Goal: Task Accomplishment & Management: Manage account settings

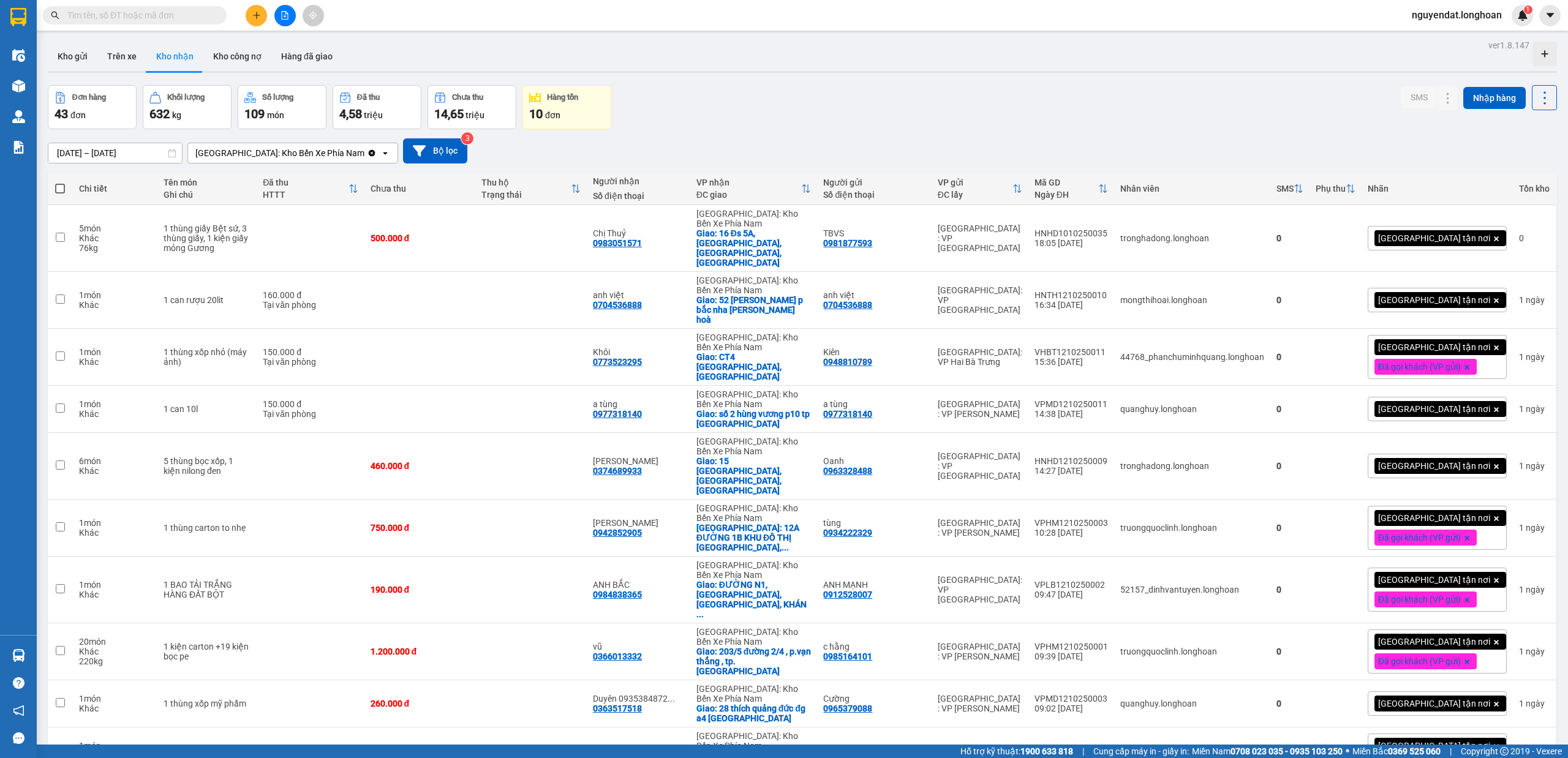
click at [782, 118] on div "Đơn hàng 43 đơn Khối lượng 632 kg Số lượng 109 món Đã thu 4,58 triệu Chưa thu 1…" at bounding box center [802, 107] width 1510 height 44
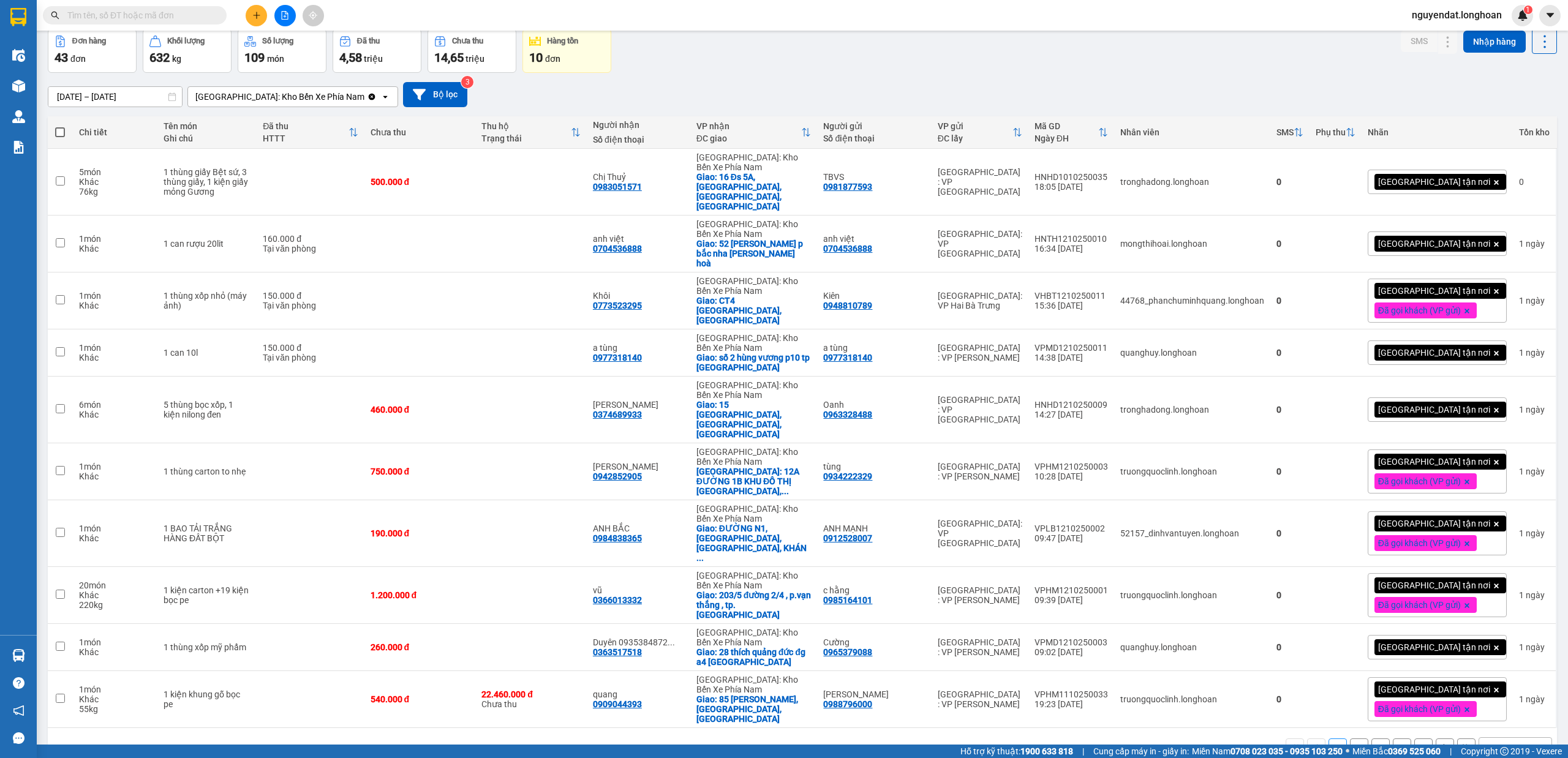
click at [1095, 59] on div "Đơn hàng 43 đơn Khối lượng 632 kg Số lượng 109 món Đã thu 4,58 triệu Chưa thu 1…" at bounding box center [802, 51] width 1510 height 44
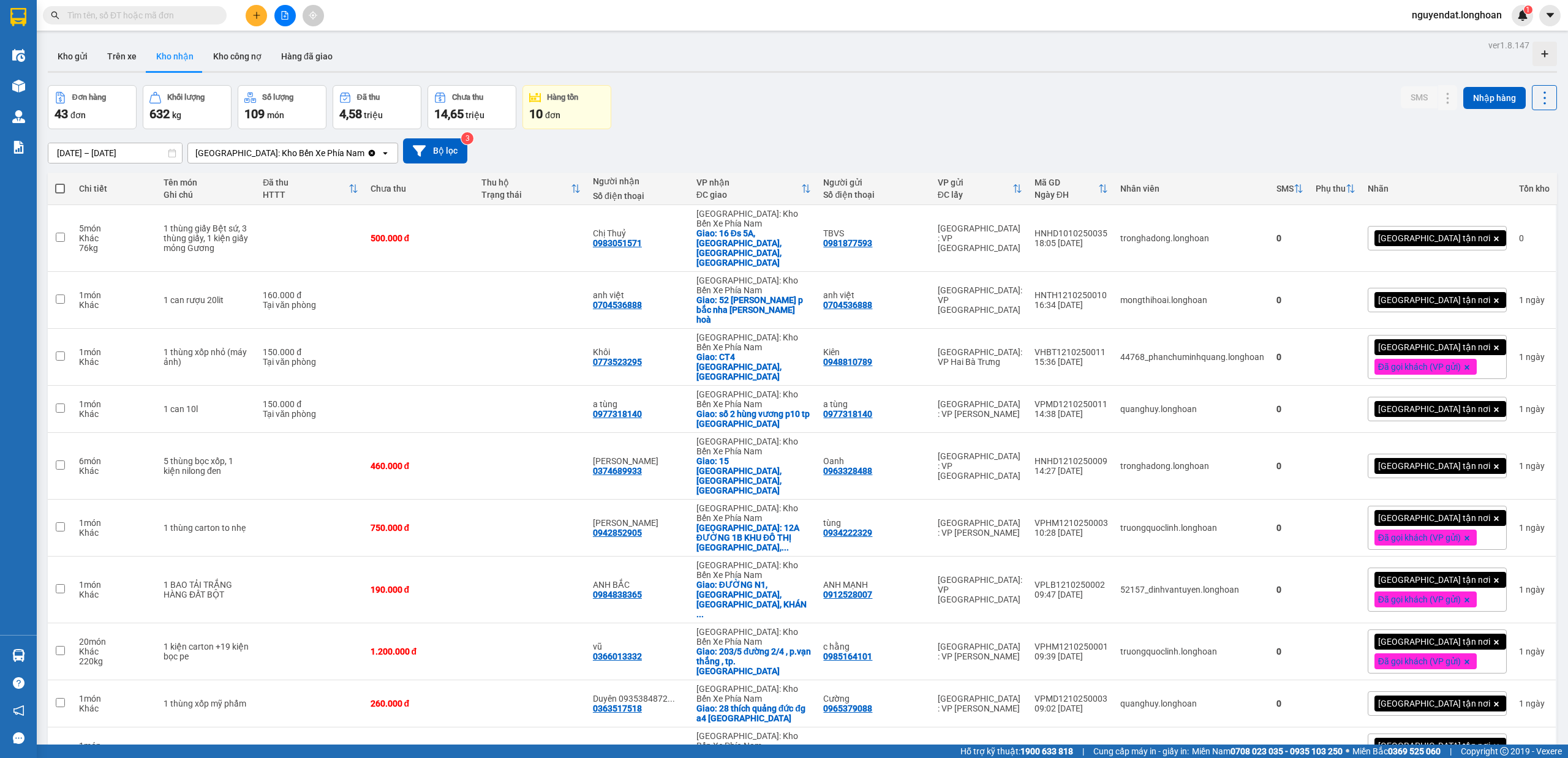
click at [139, 18] on input "text" at bounding box center [140, 15] width 145 height 14
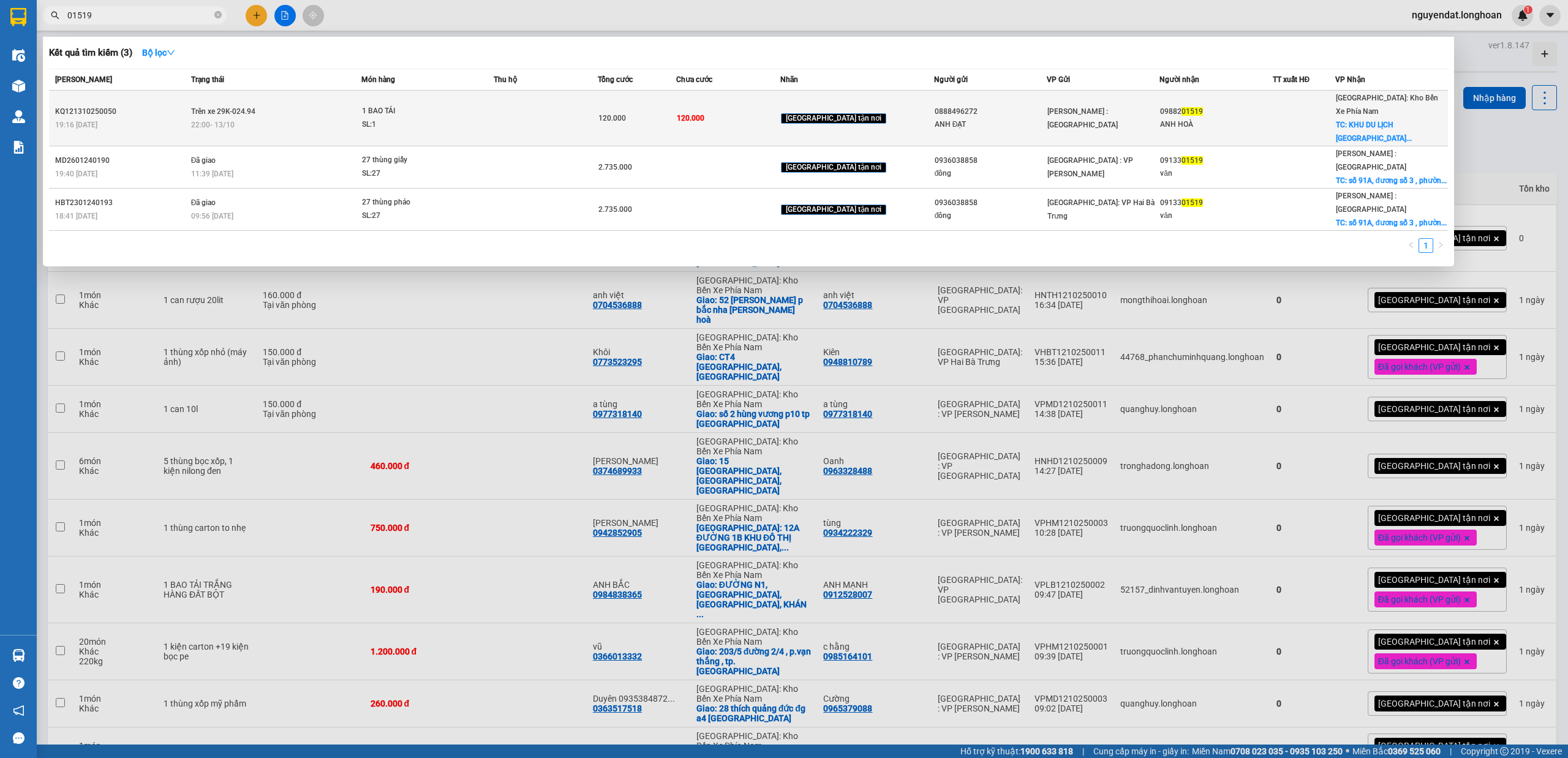
type input "01519"
click at [347, 123] on div "22:00 [DATE]" at bounding box center [276, 125] width 170 height 14
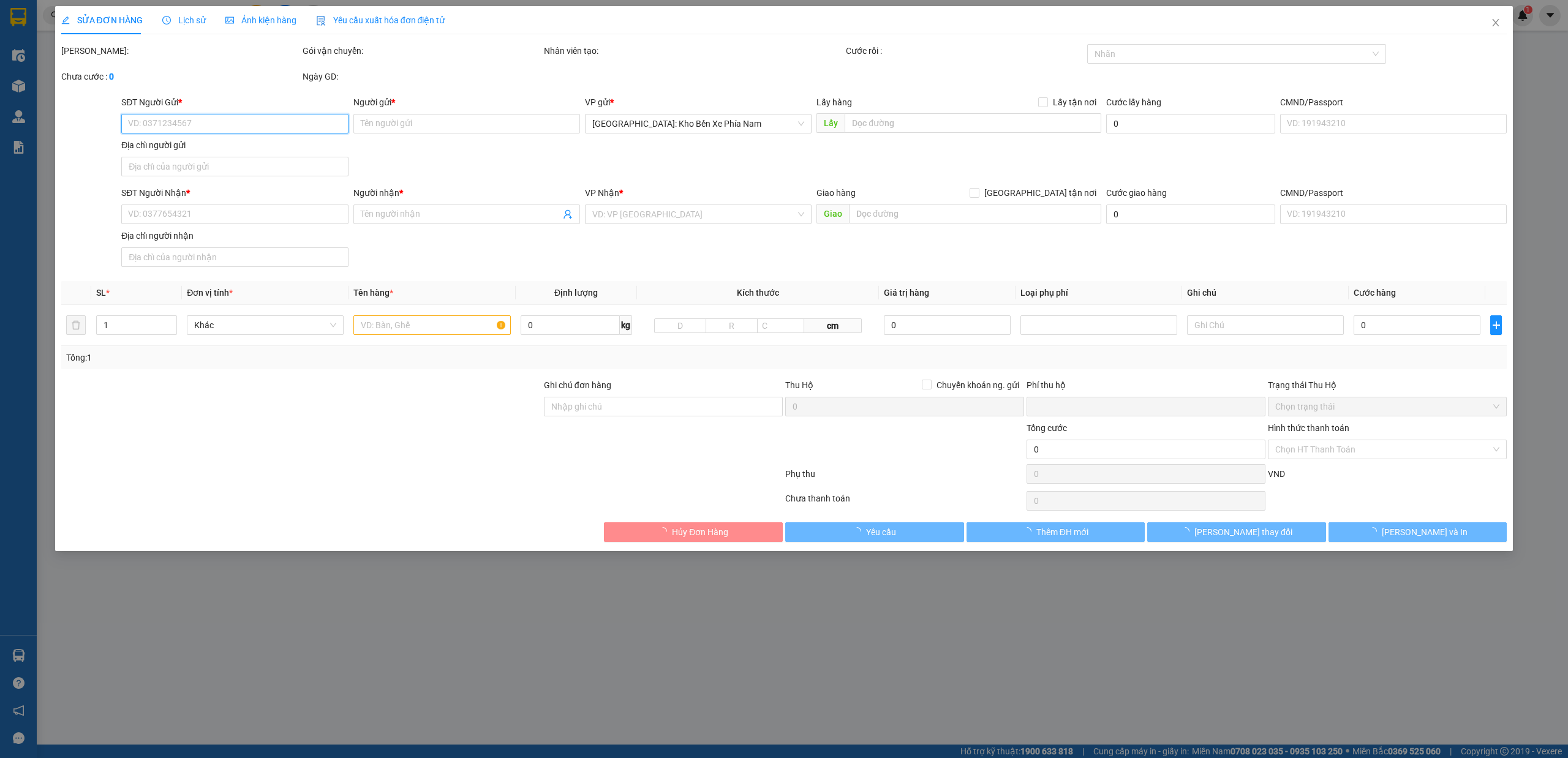
type input "0888496272"
type input "ANH ĐẠT"
type input "0988201519"
type input "ANH HOÀ"
checkbox input "true"
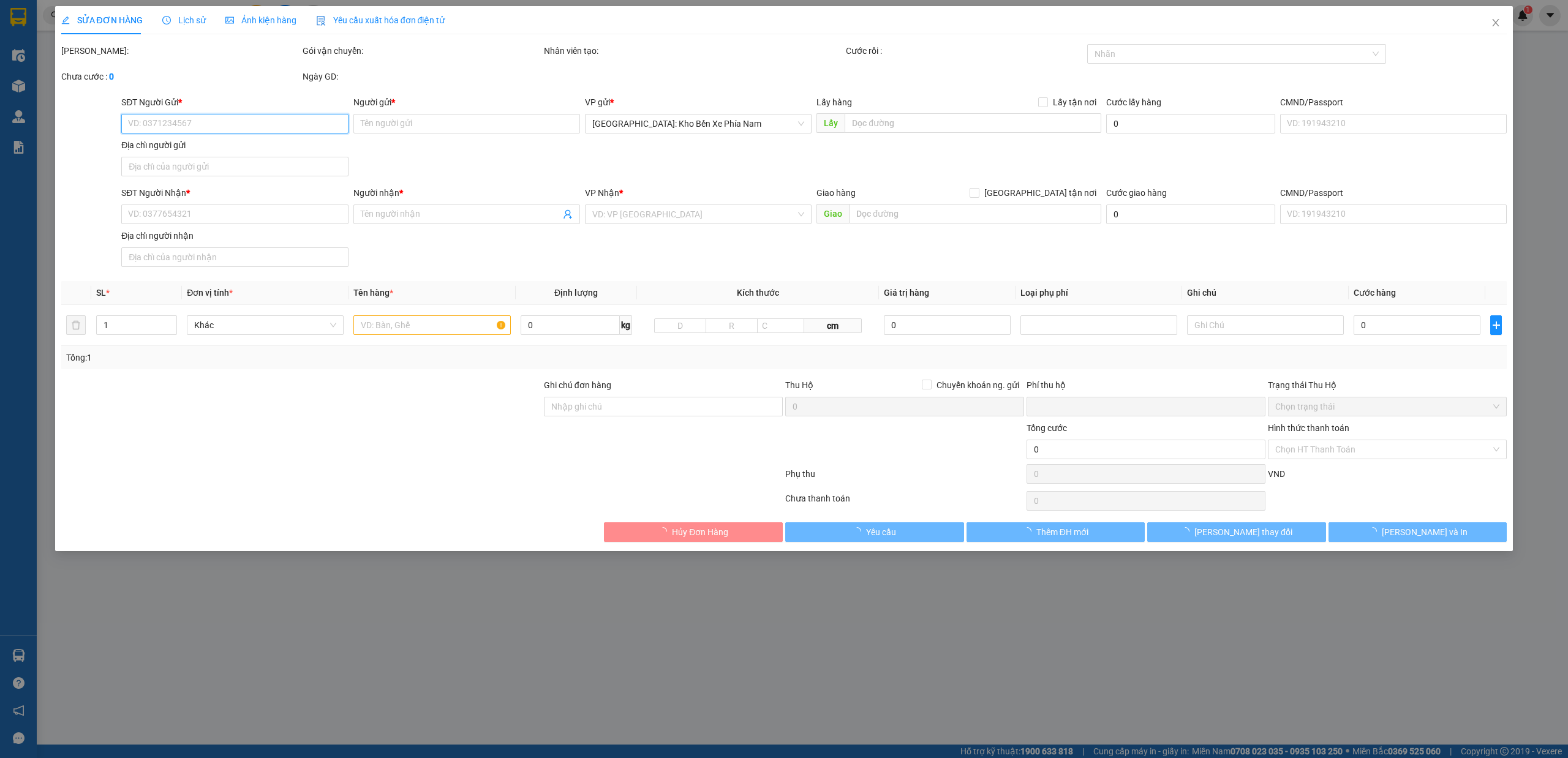
type input "KHU DU LỊCH [GEOGRAPHIC_DATA]"
type input "0"
type input "120.000"
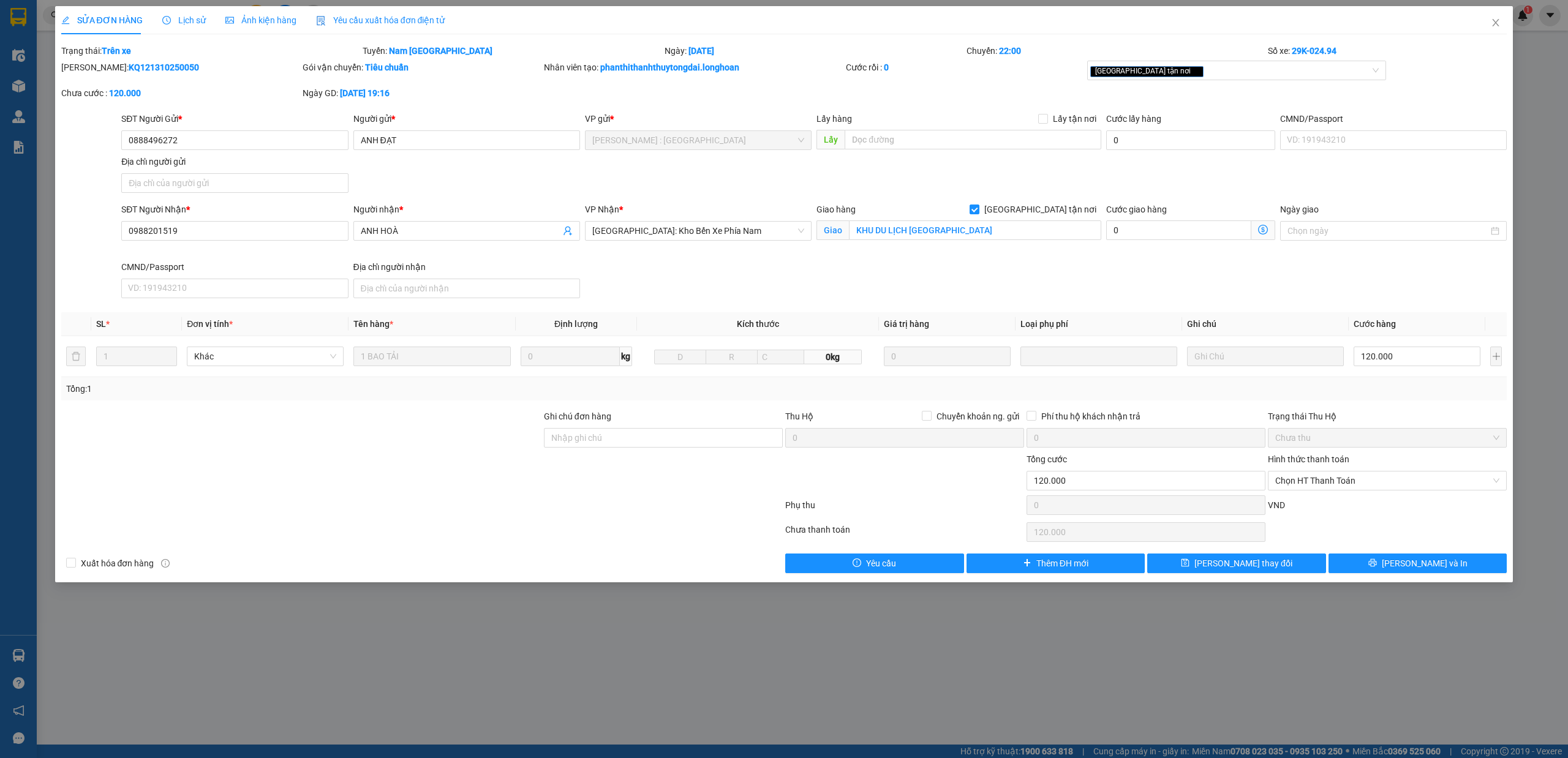
click at [172, 18] on span "Lịch sử" at bounding box center [184, 20] width 43 height 10
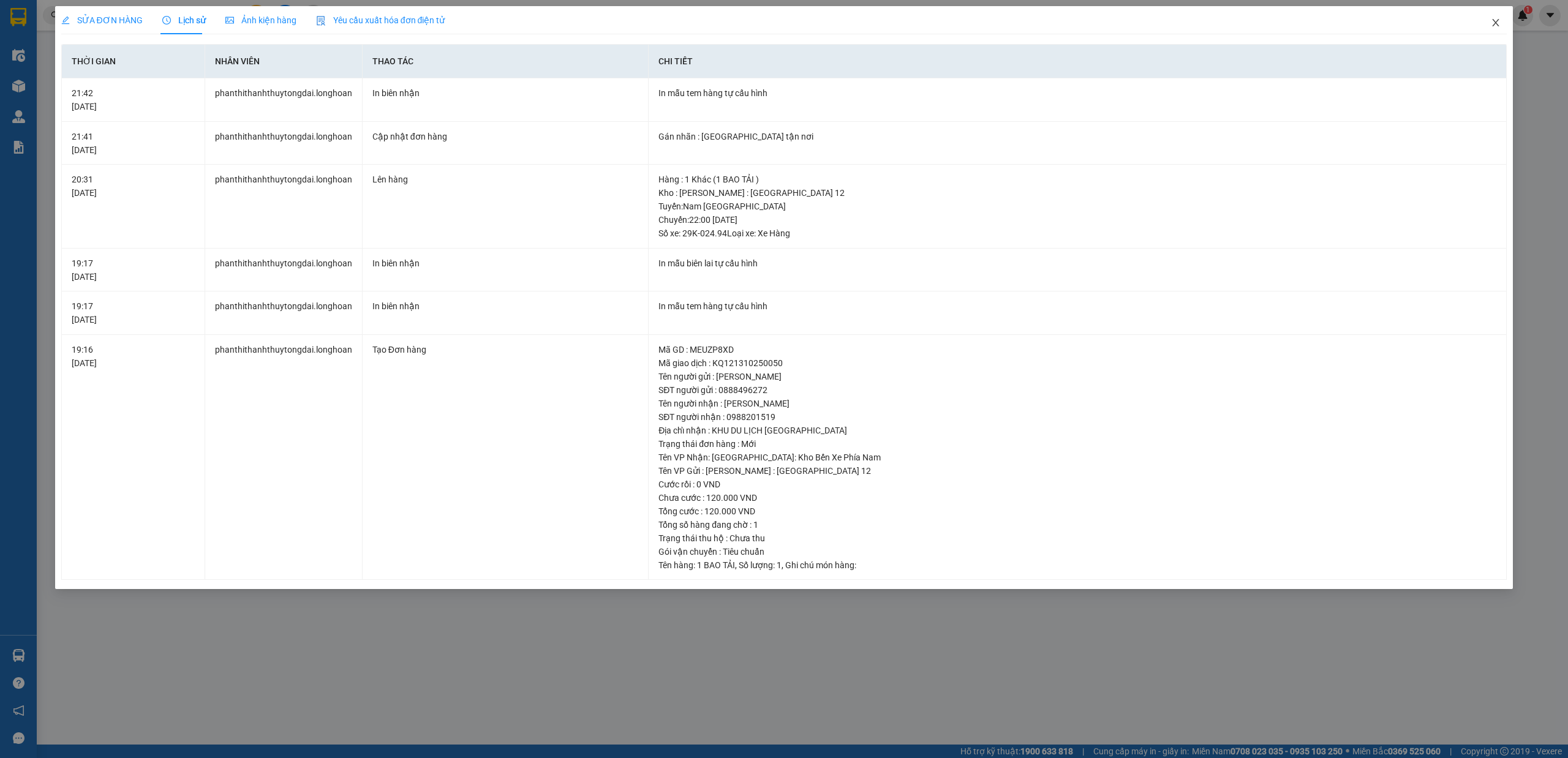
click at [1503, 20] on span "Close" at bounding box center [1496, 23] width 34 height 34
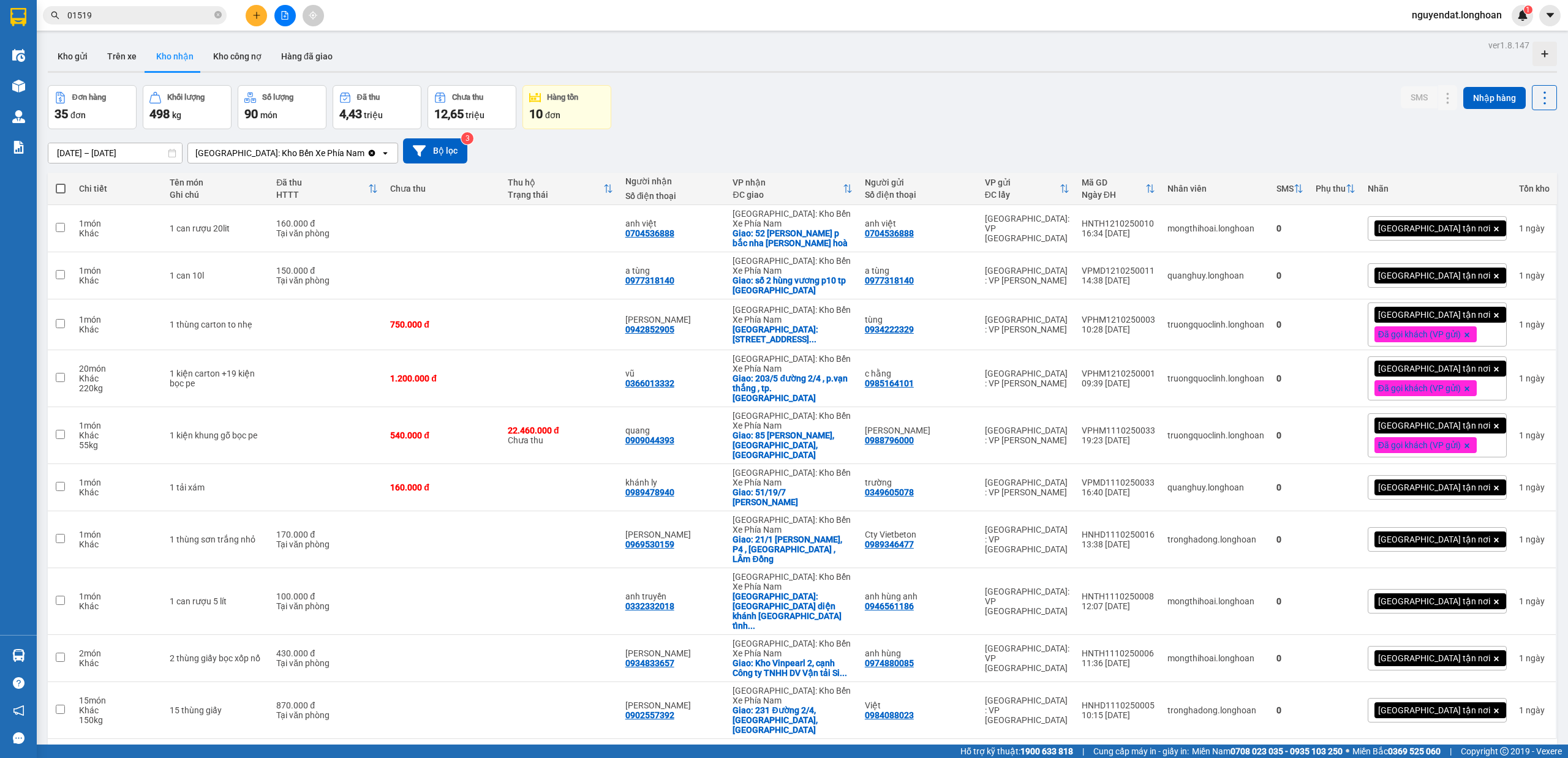
click at [280, 22] on button at bounding box center [285, 15] width 22 height 22
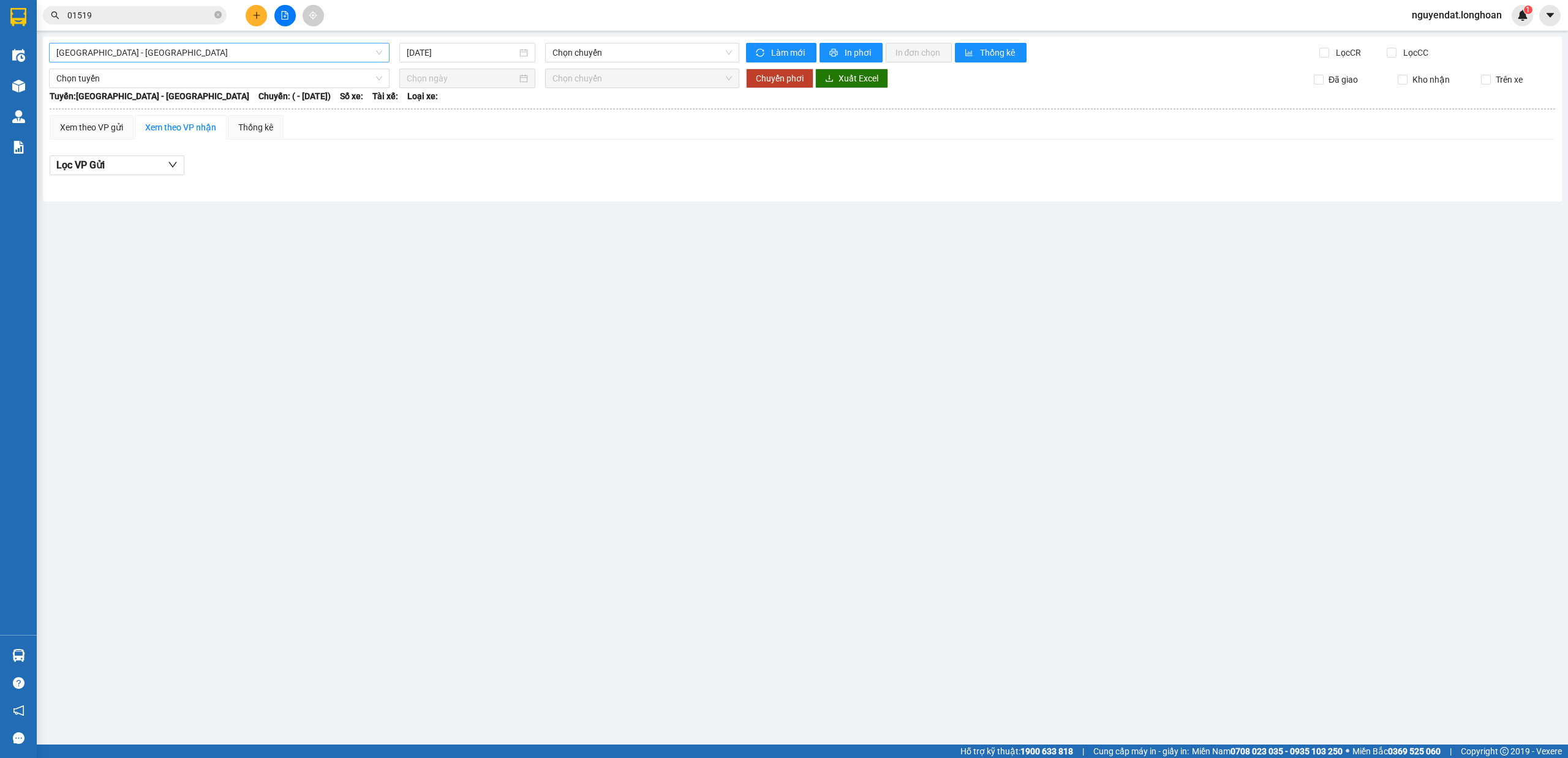
click at [262, 54] on span "[GEOGRAPHIC_DATA] - [GEOGRAPHIC_DATA]" at bounding box center [219, 53] width 326 height 18
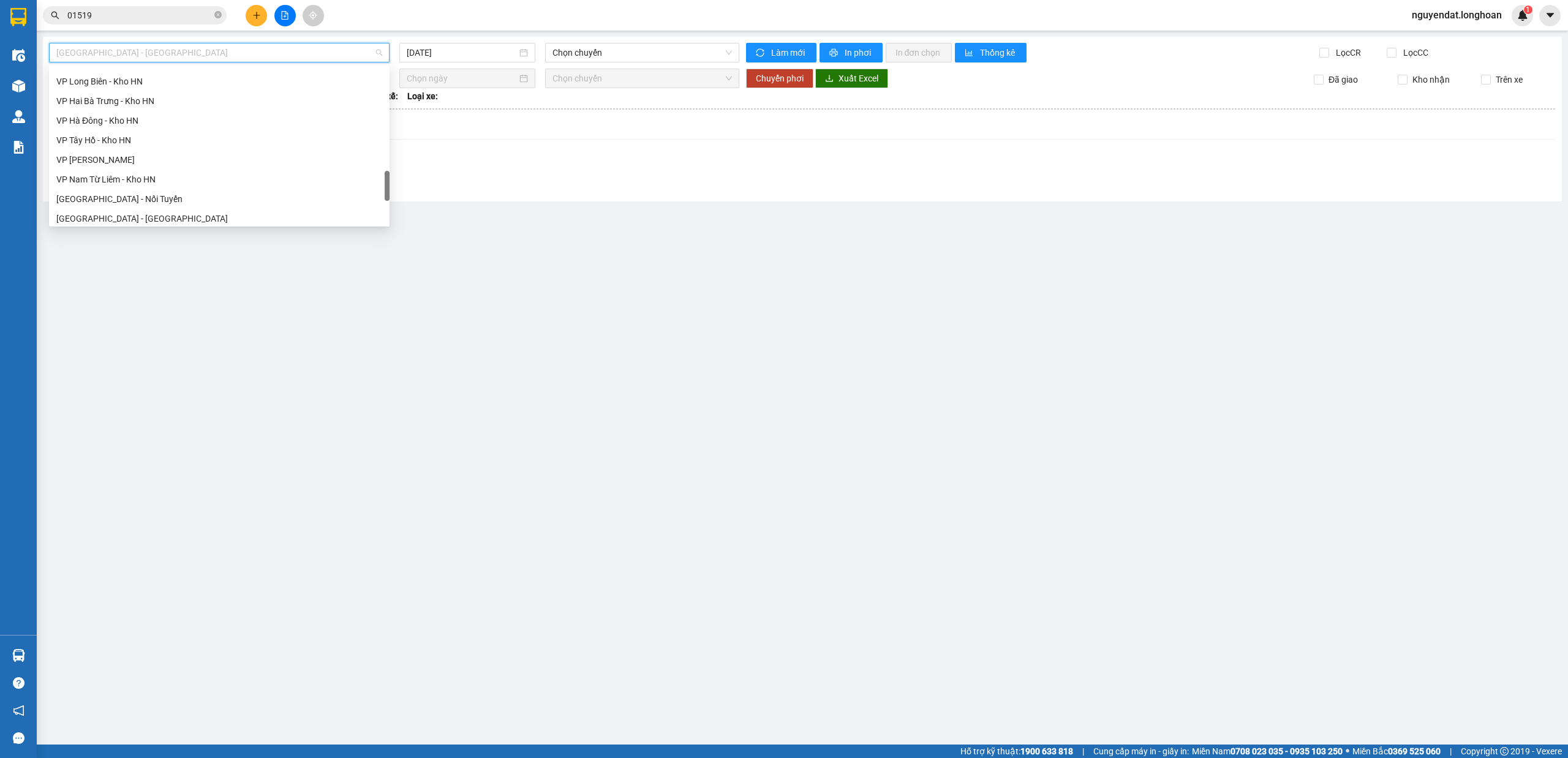
scroll to position [862, 0]
click at [143, 112] on div "Nam [GEOGRAPHIC_DATA]" at bounding box center [219, 116] width 326 height 14
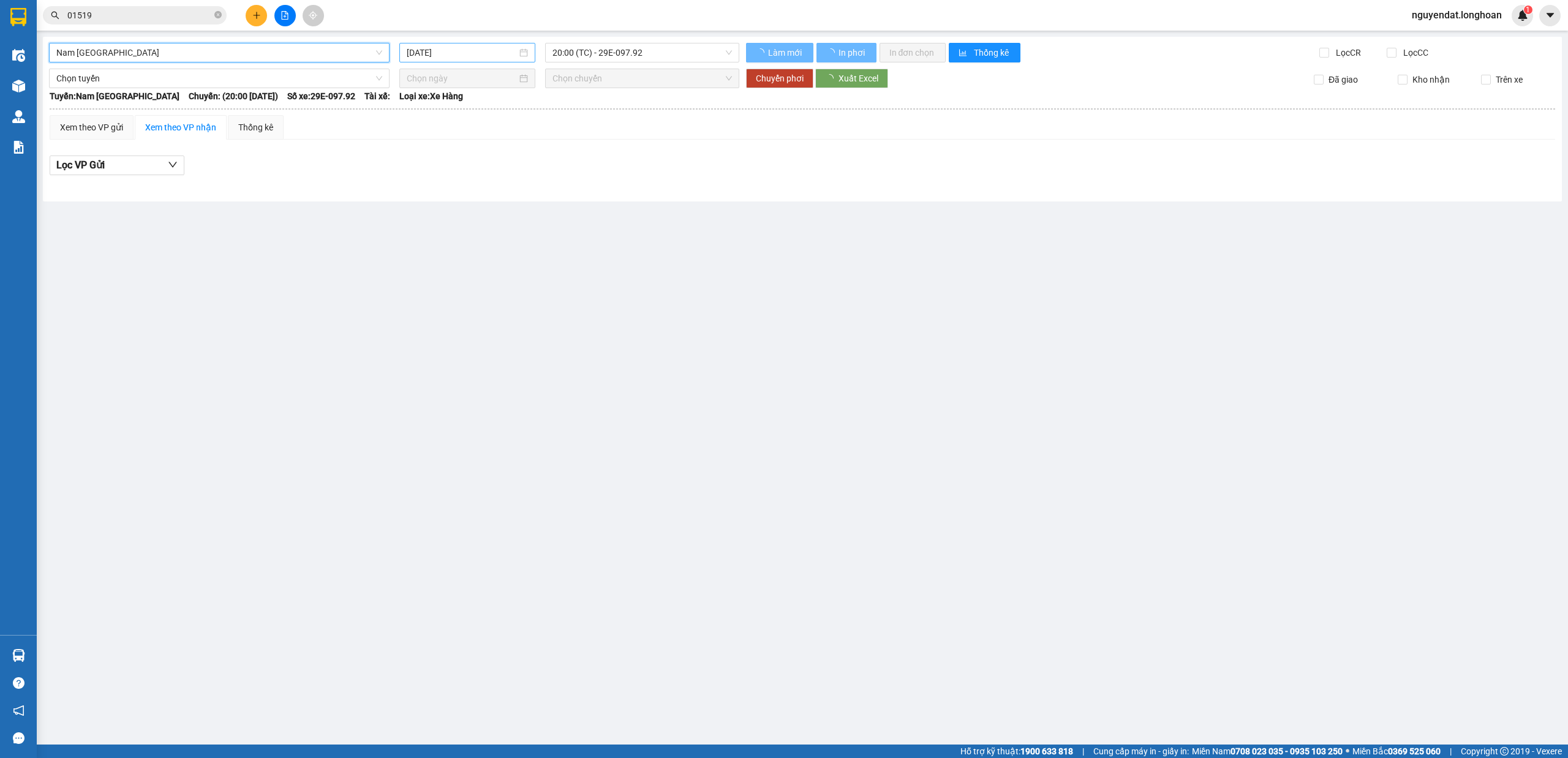
click at [496, 50] on input "[DATE]" at bounding box center [462, 53] width 110 height 14
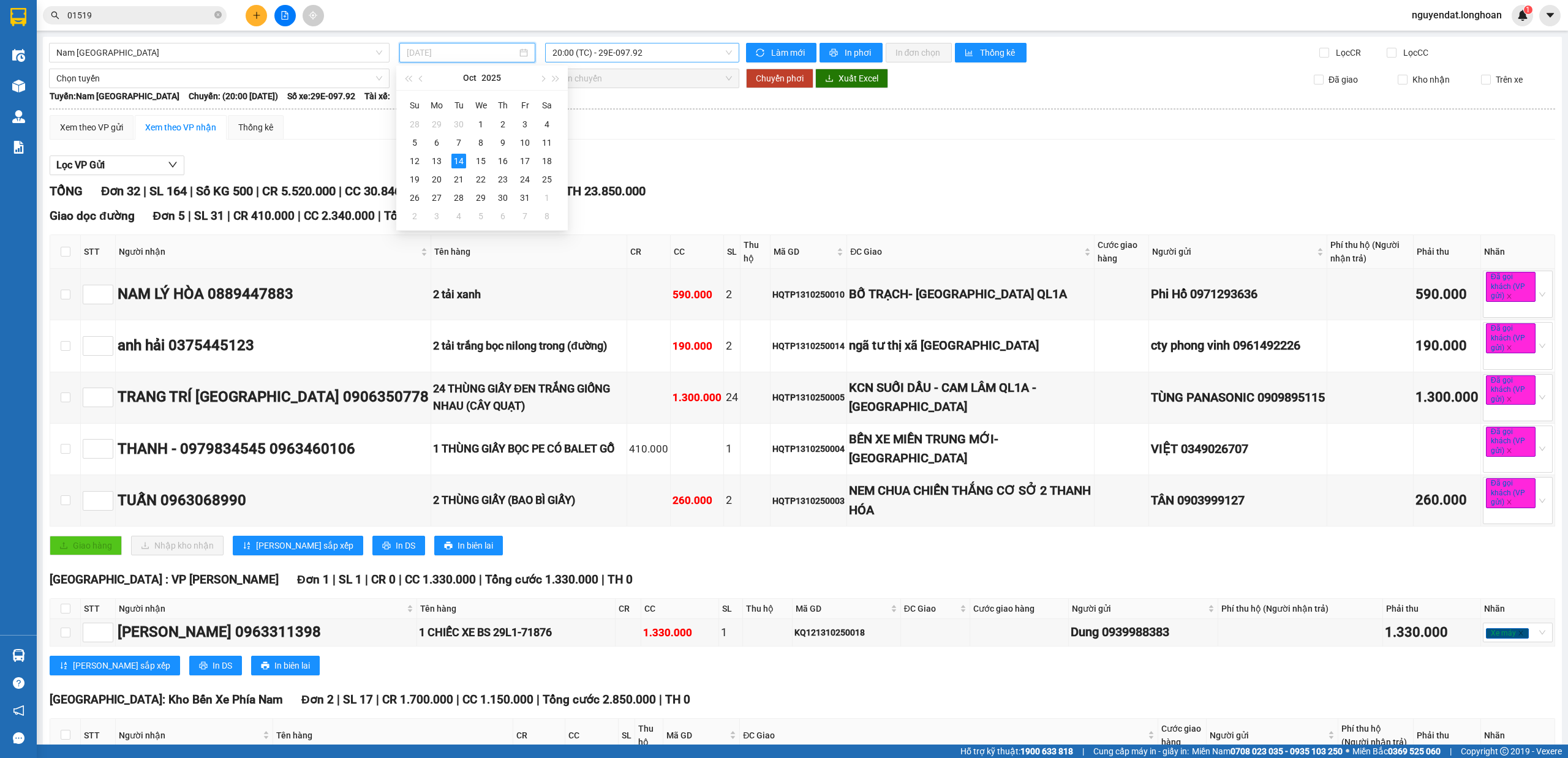
drag, startPoint x: 434, startPoint y: 162, endPoint x: 664, endPoint y: 55, distance: 253.7
click at [434, 162] on div "13" at bounding box center [436, 161] width 14 height 14
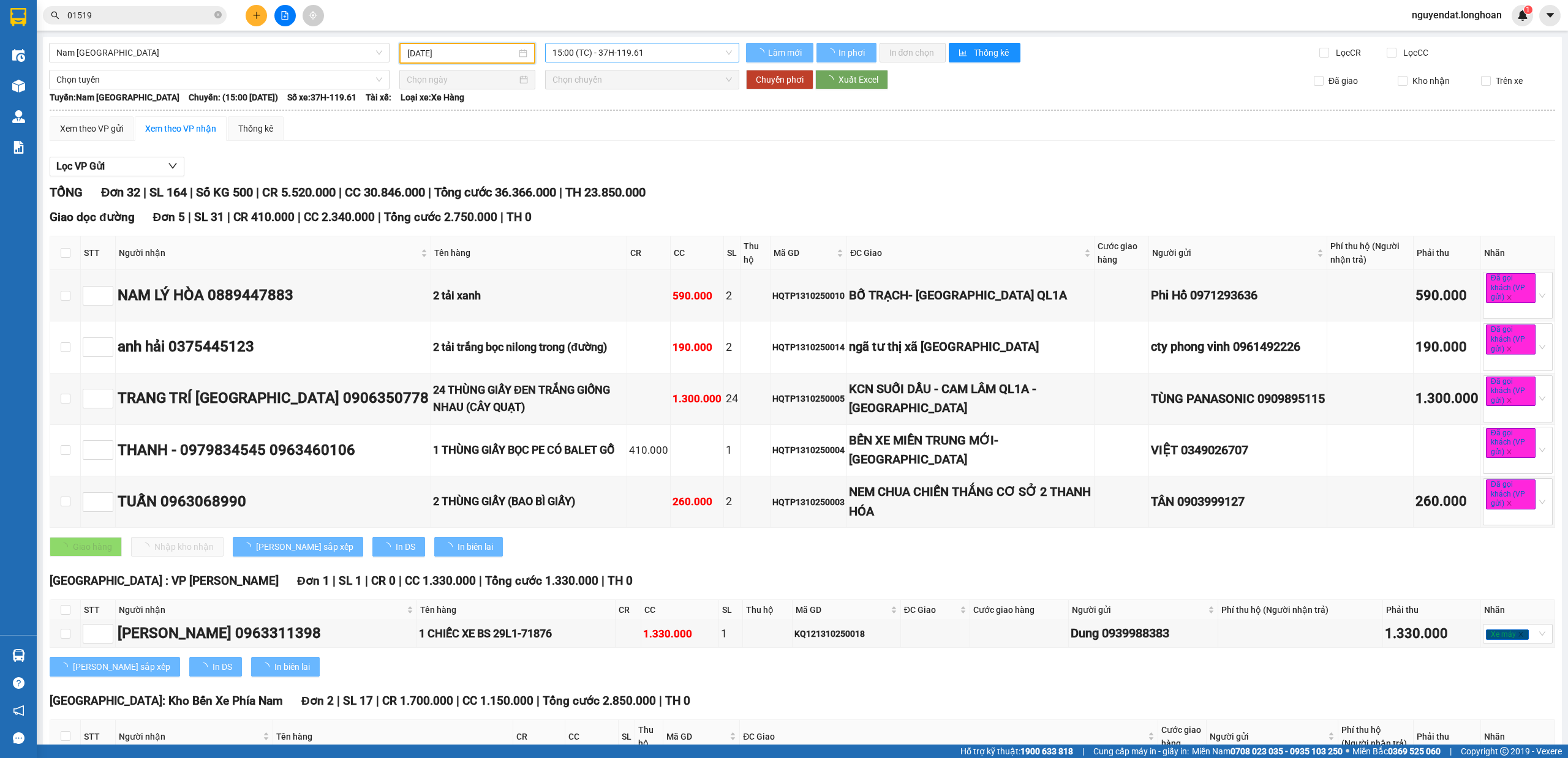
type input "[DATE]"
click at [660, 53] on span "15:00 (TC) - 37H-119.61" at bounding box center [643, 53] width 180 height 18
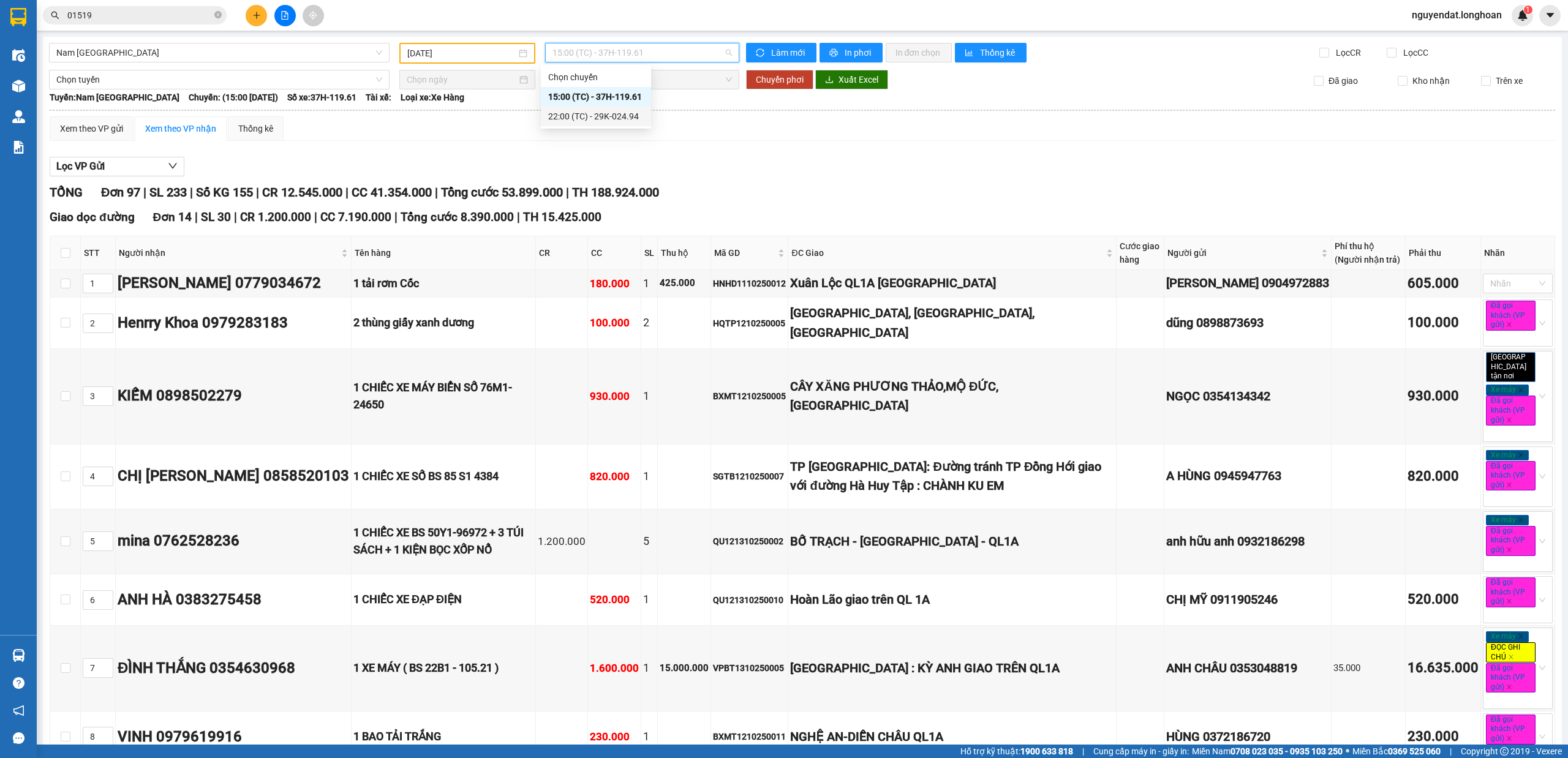
click at [623, 114] on div "22:00 (TC) - 29K-024.94" at bounding box center [595, 116] width 95 height 14
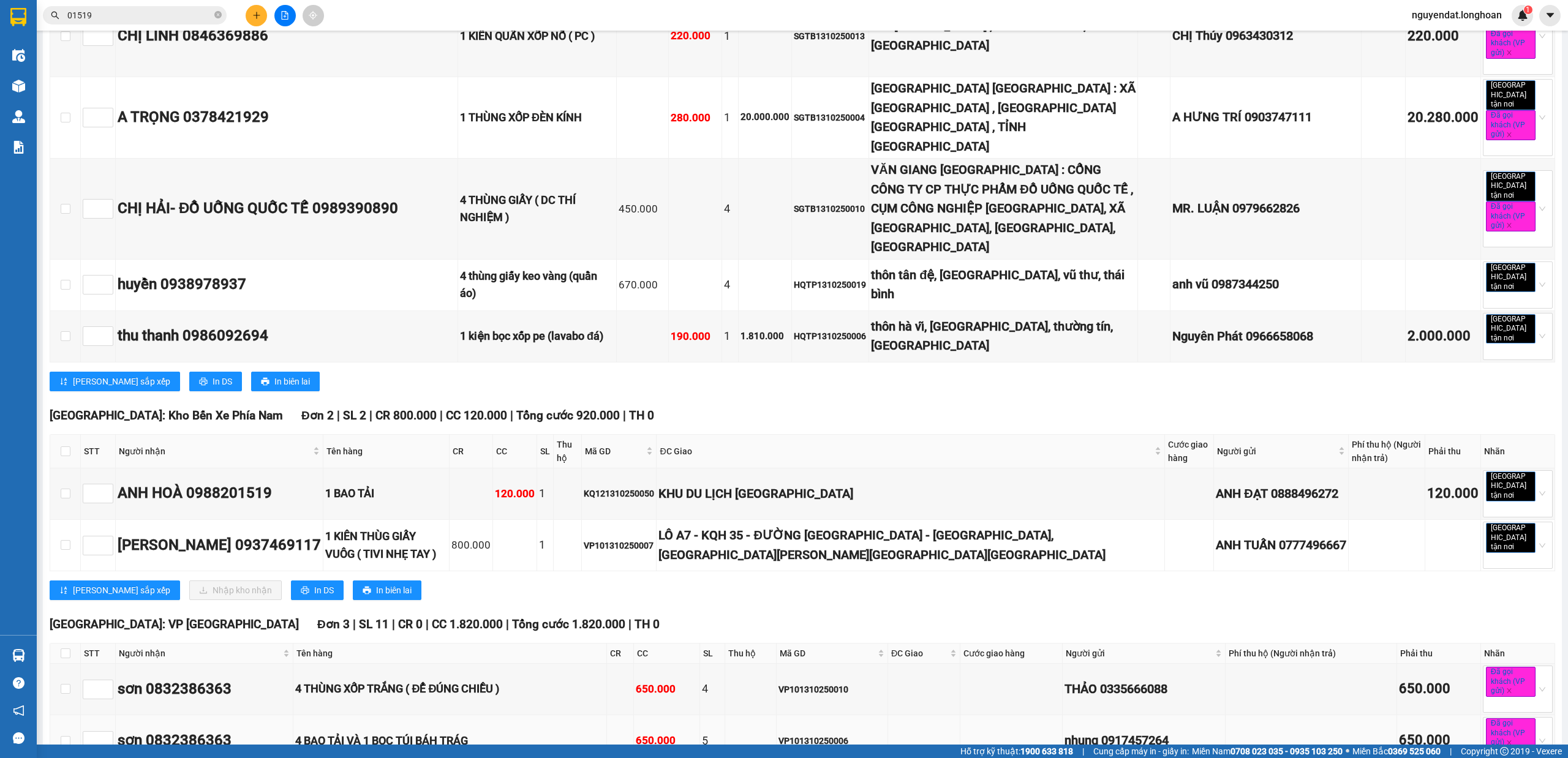
scroll to position [3782, 0]
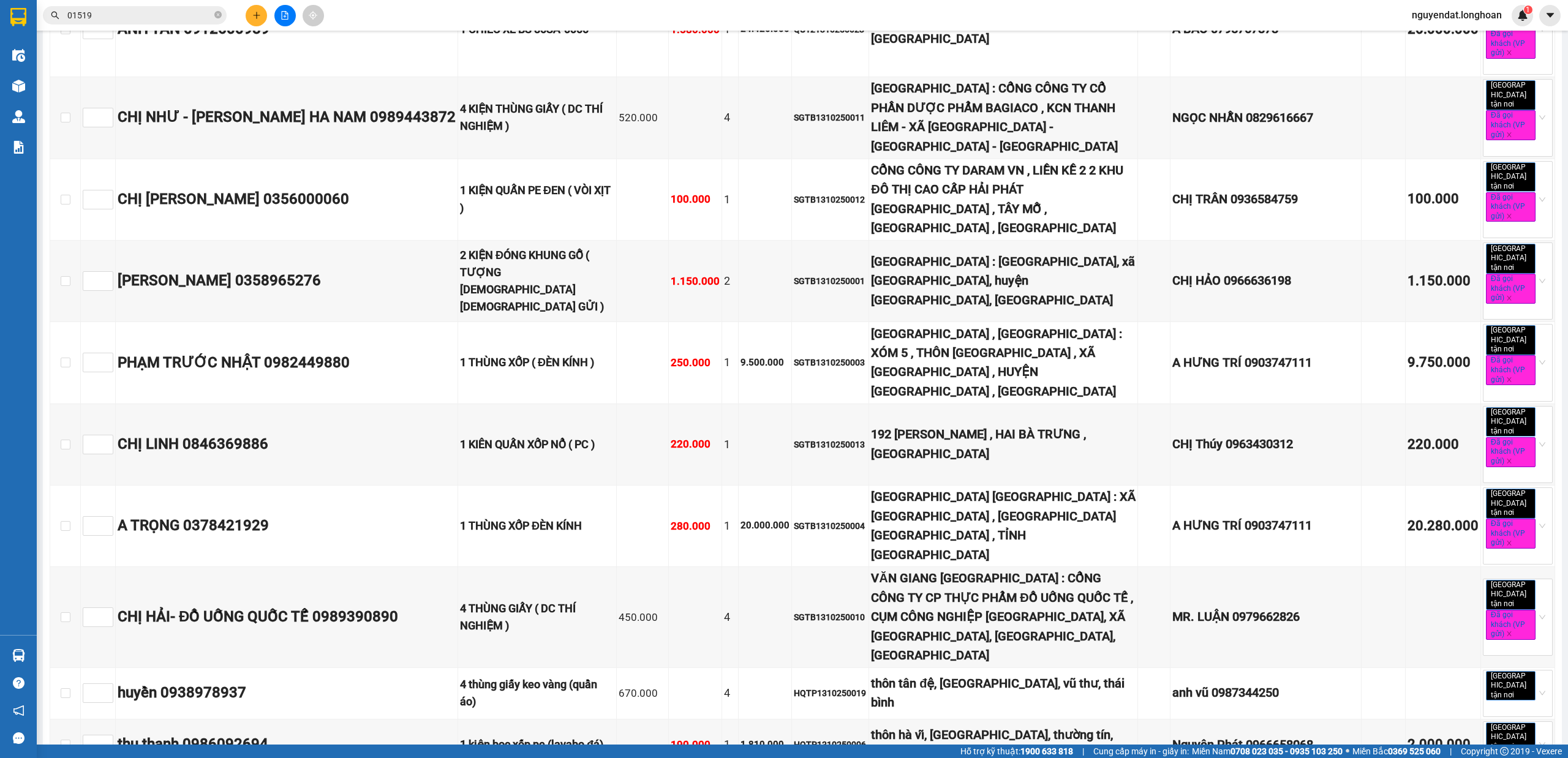
checkbox input "true"
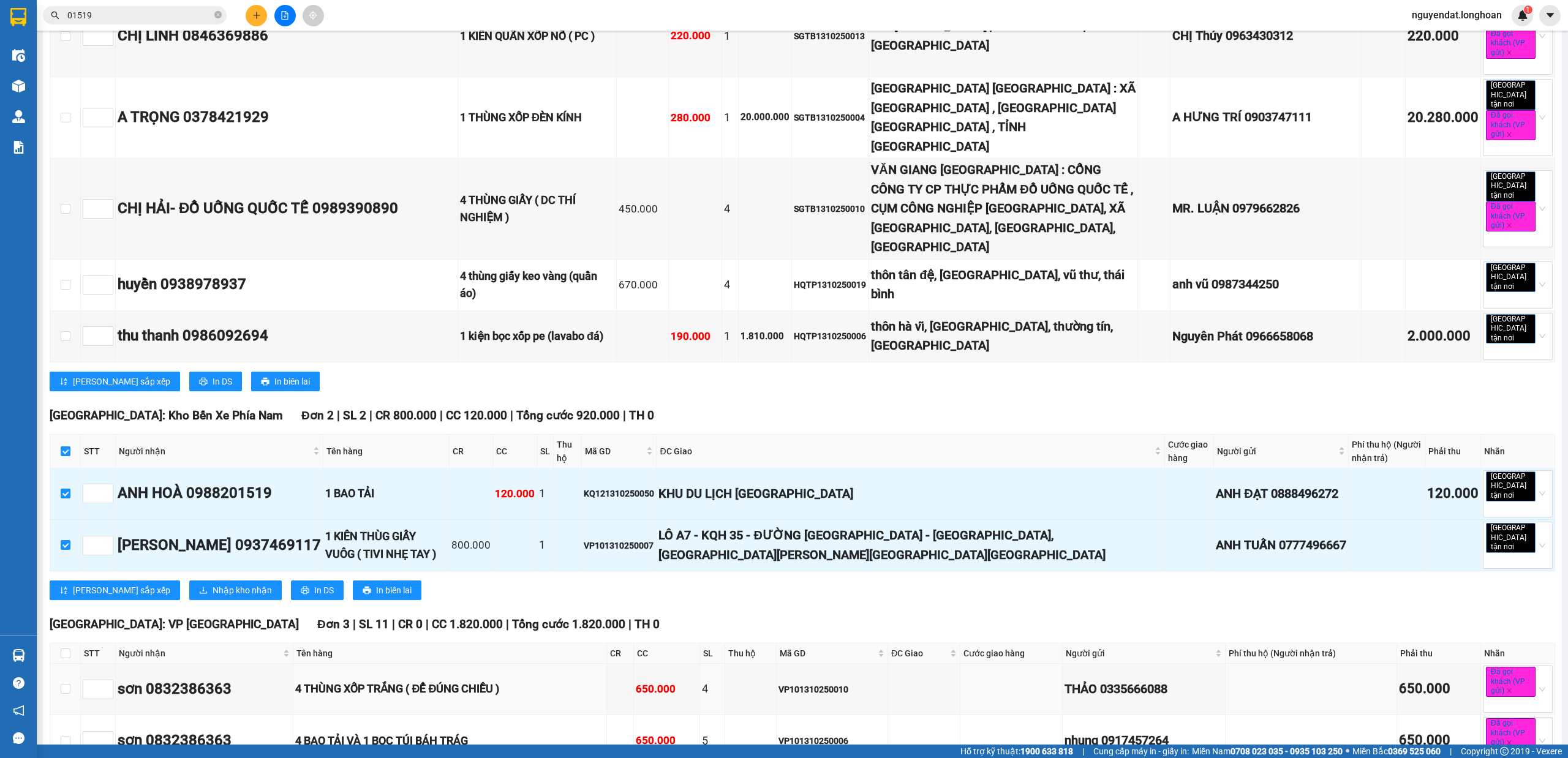
scroll to position [4054, 0]
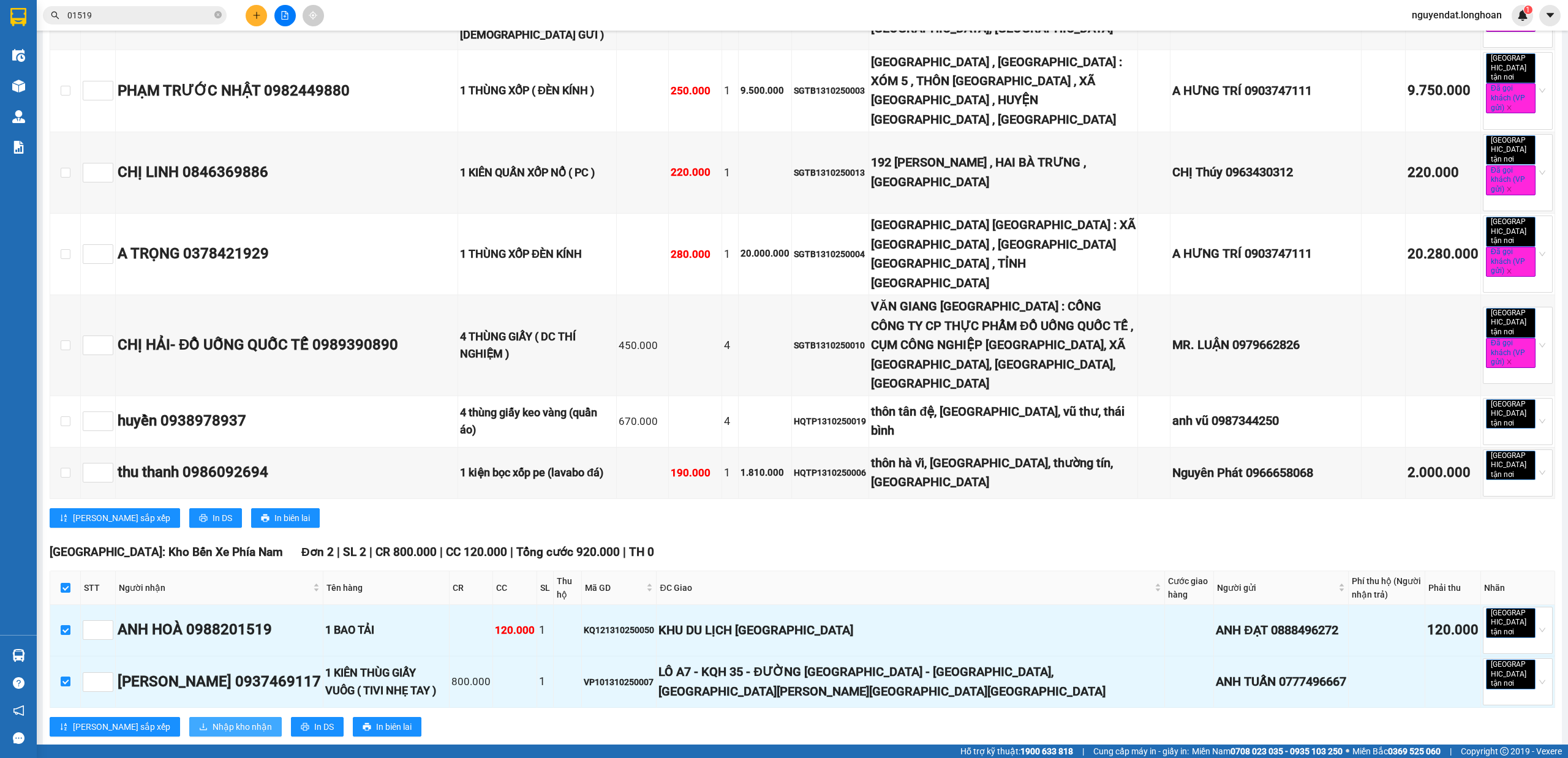
click at [202, 717] on button "Nhập kho nhận" at bounding box center [235, 726] width 93 height 20
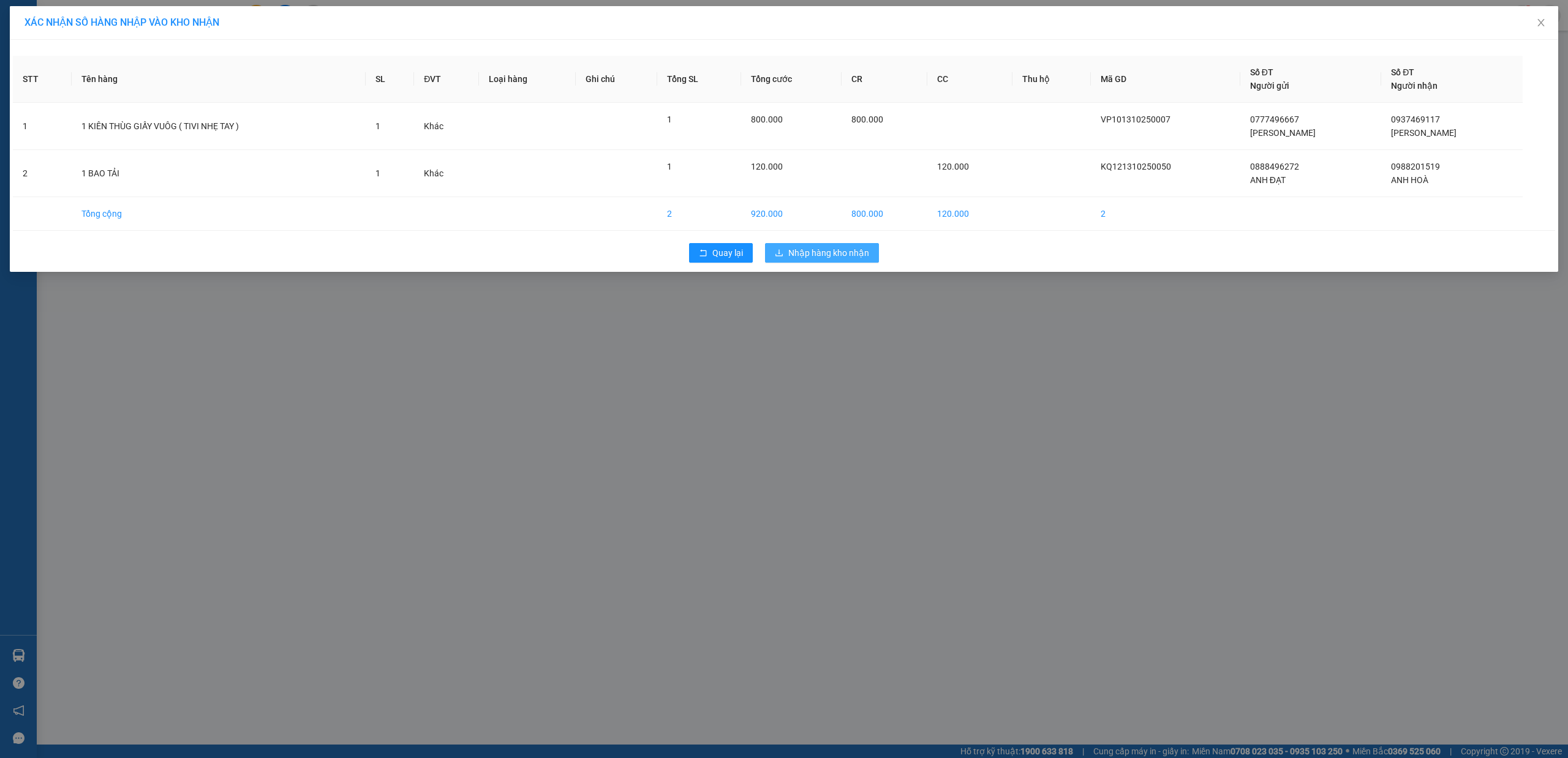
click at [845, 254] on span "Nhập hàng kho nhận" at bounding box center [829, 253] width 81 height 14
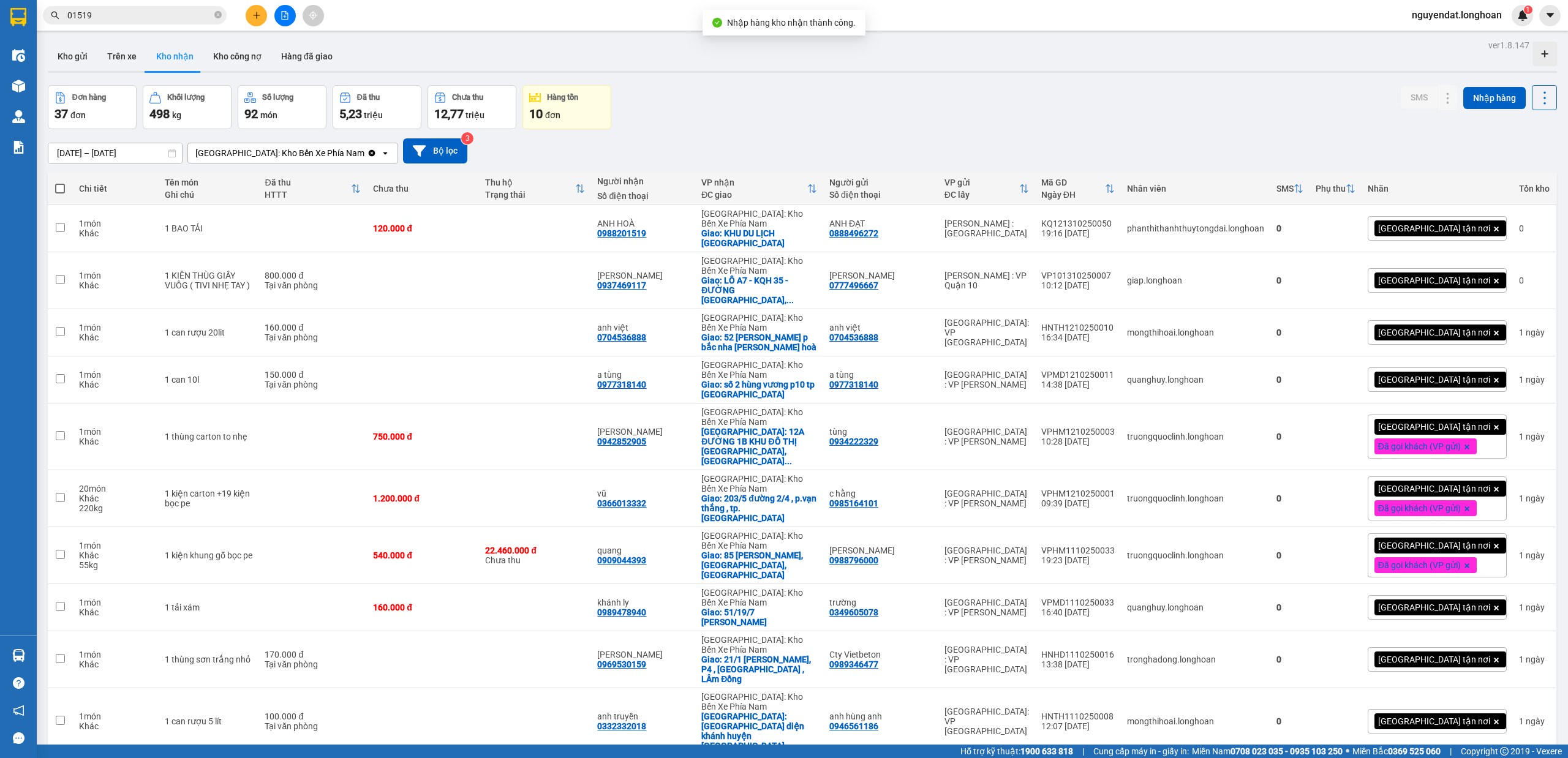
click at [283, 5] on button at bounding box center [285, 15] width 22 height 22
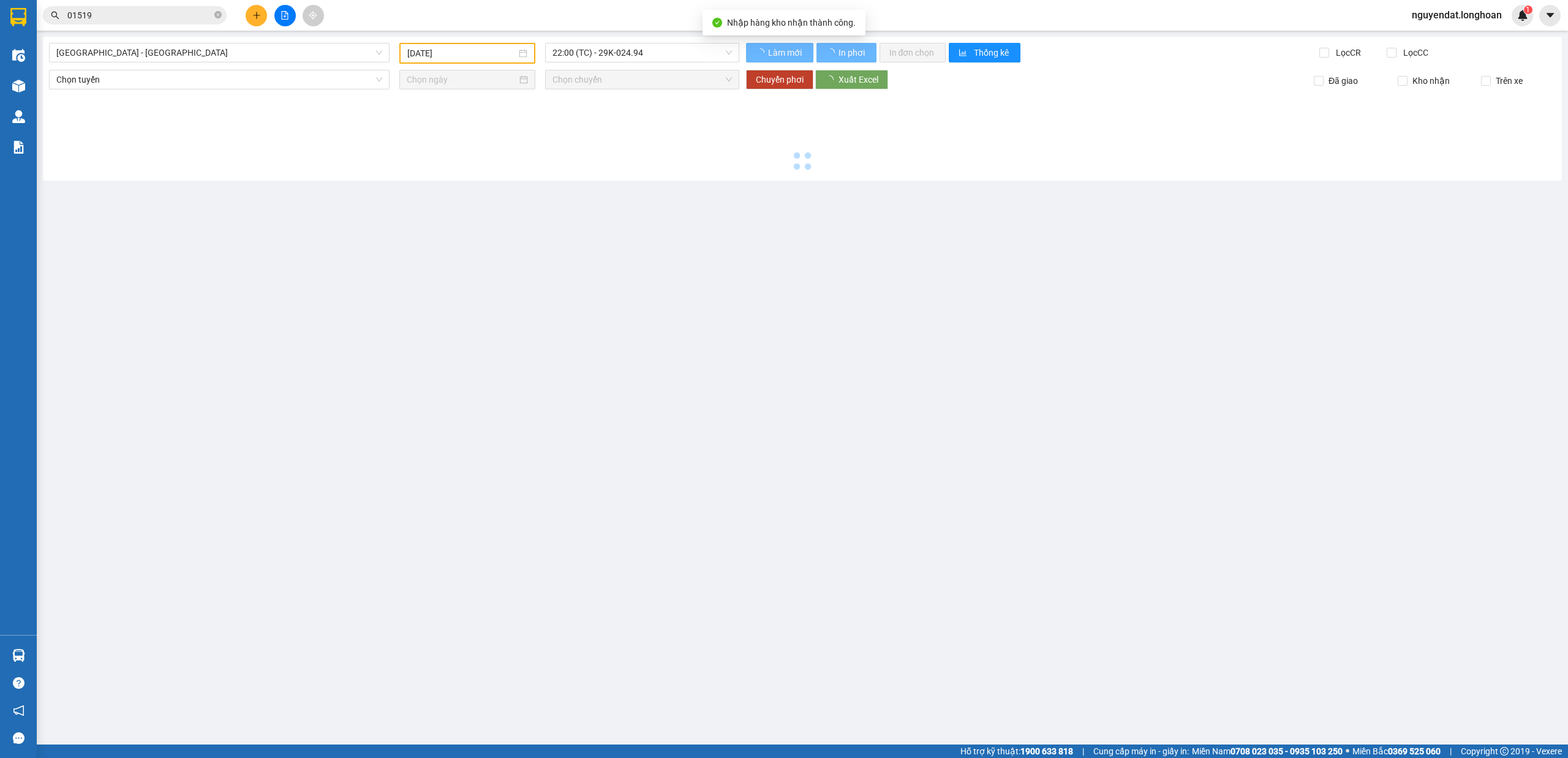
type input "[DATE]"
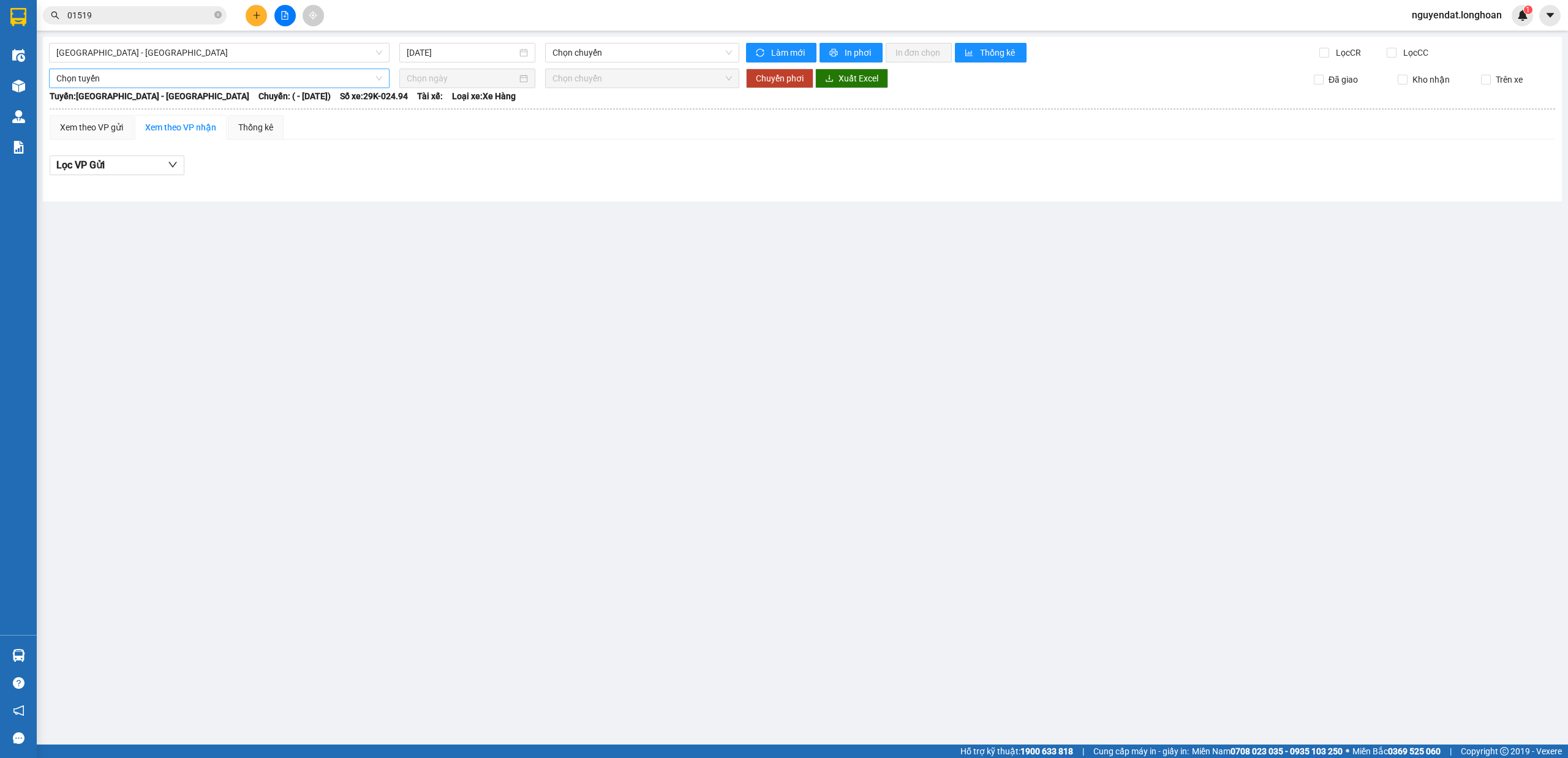
click at [242, 68] on div "Chọn tuyến" at bounding box center [219, 78] width 340 height 20
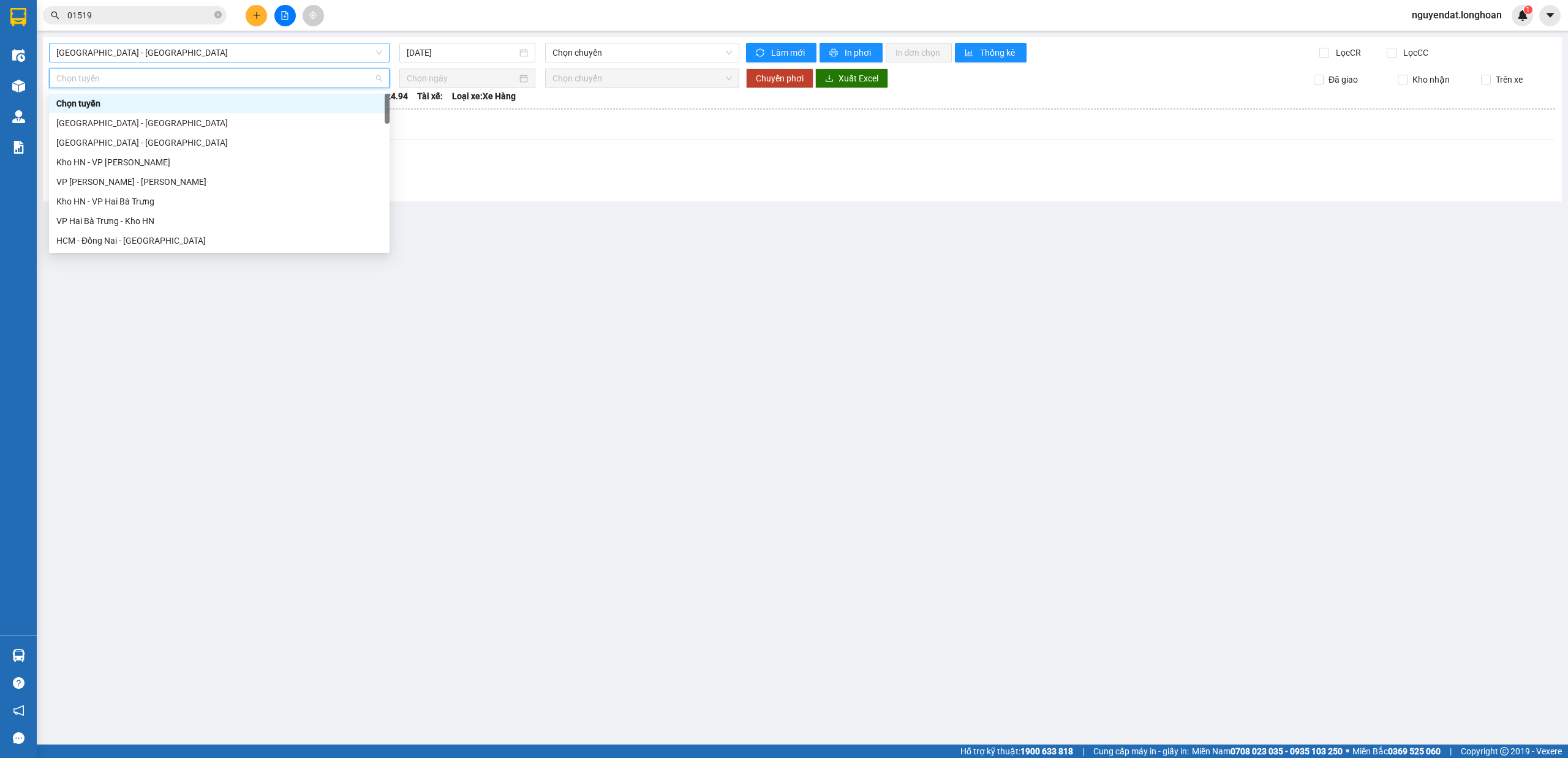
click at [262, 52] on span "[GEOGRAPHIC_DATA] - [GEOGRAPHIC_DATA]" at bounding box center [219, 53] width 326 height 18
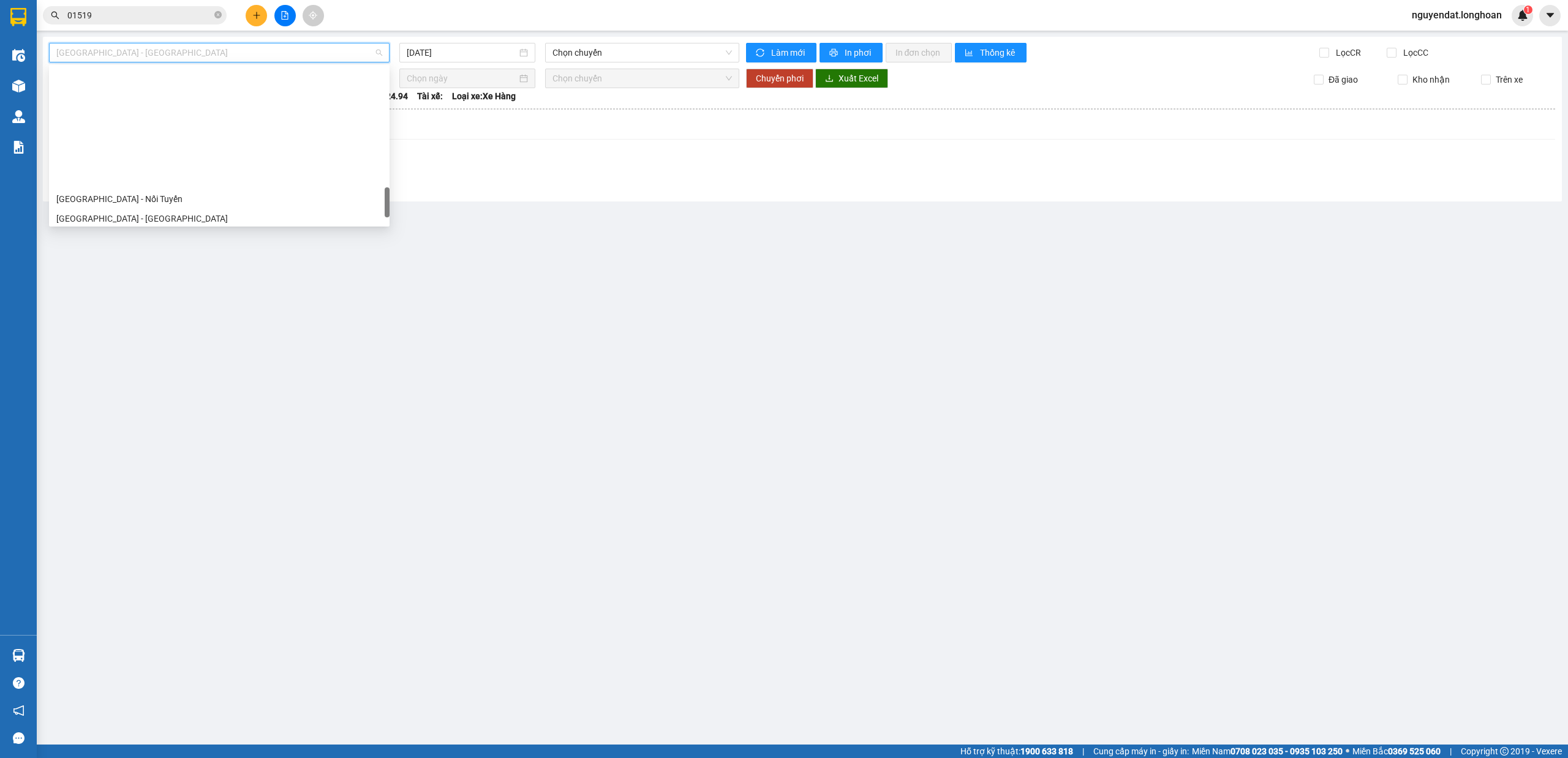
scroll to position [862, 0]
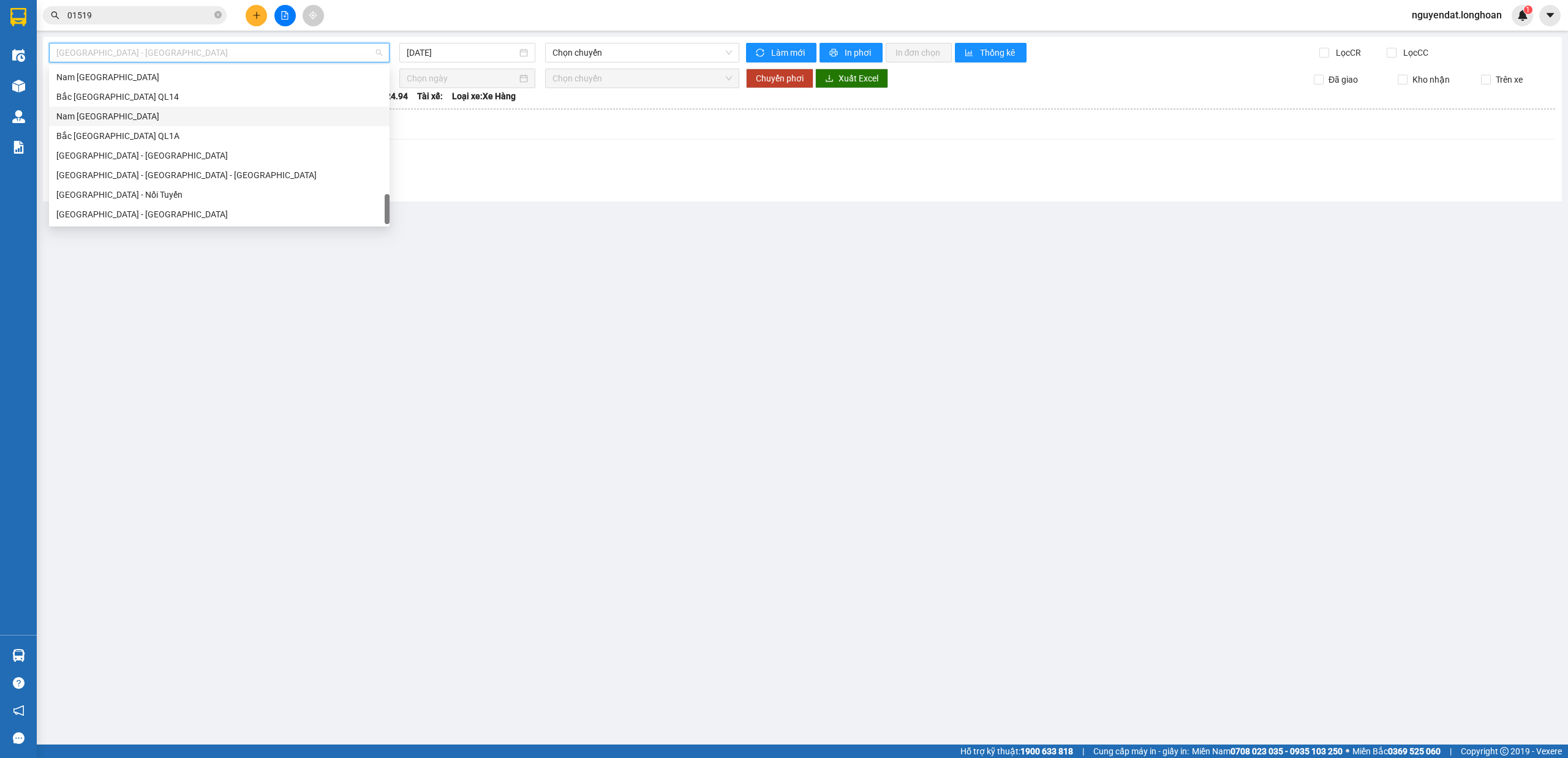
click at [190, 106] on div "Nam [GEOGRAPHIC_DATA]" at bounding box center [219, 116] width 340 height 20
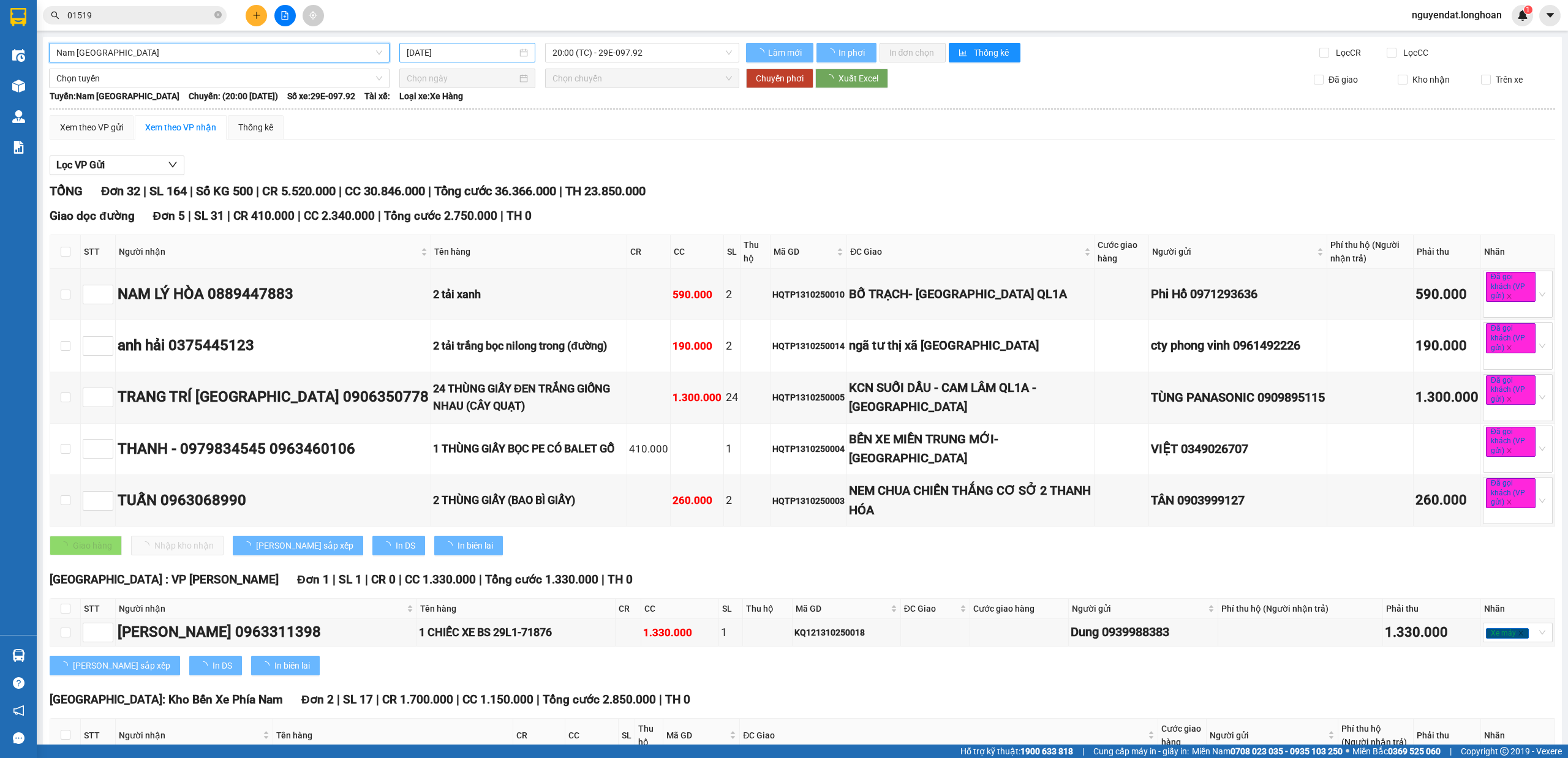
click at [456, 54] on input "[DATE]" at bounding box center [462, 53] width 110 height 14
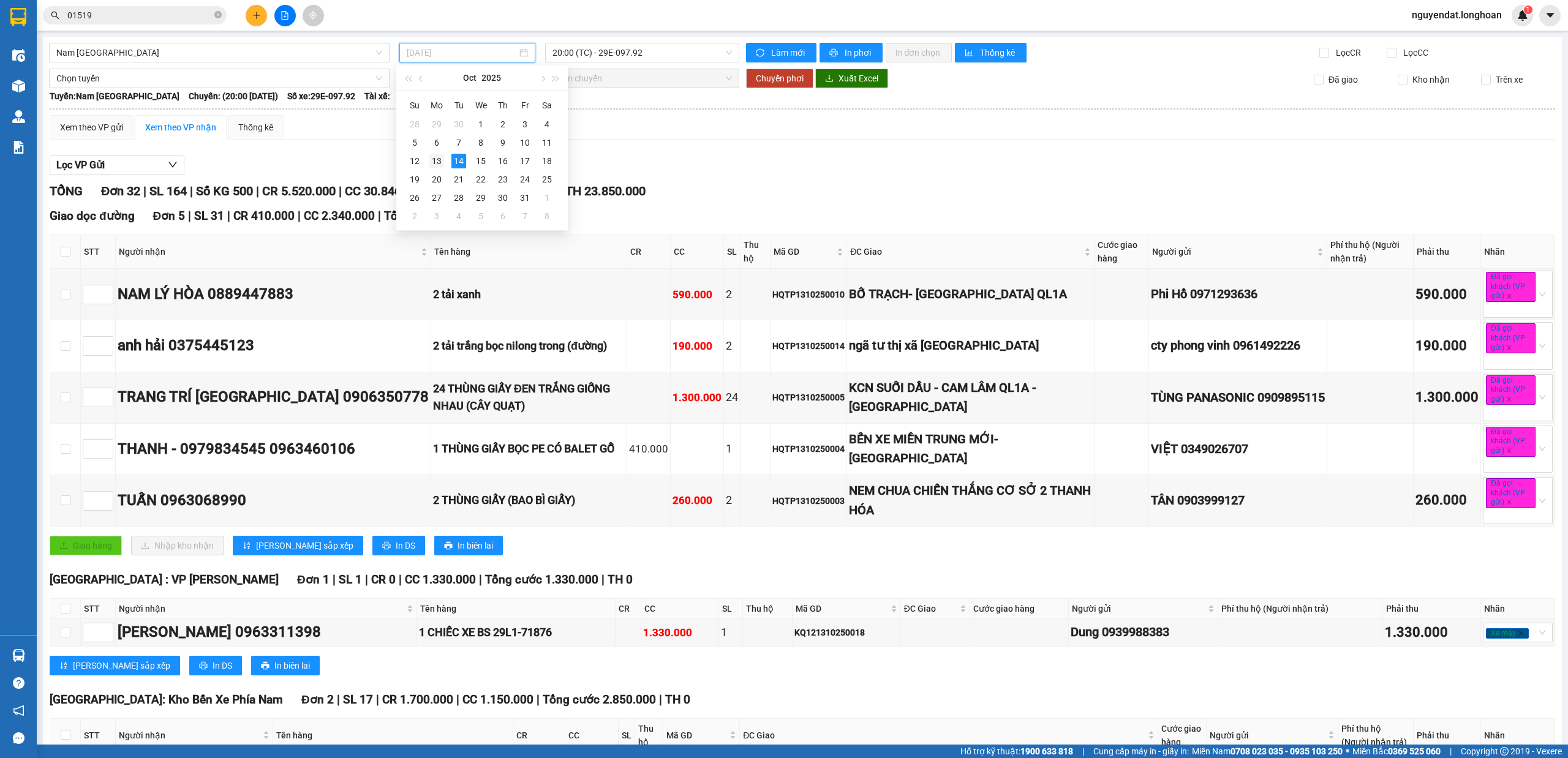
click at [442, 158] on div "13" at bounding box center [436, 161] width 14 height 14
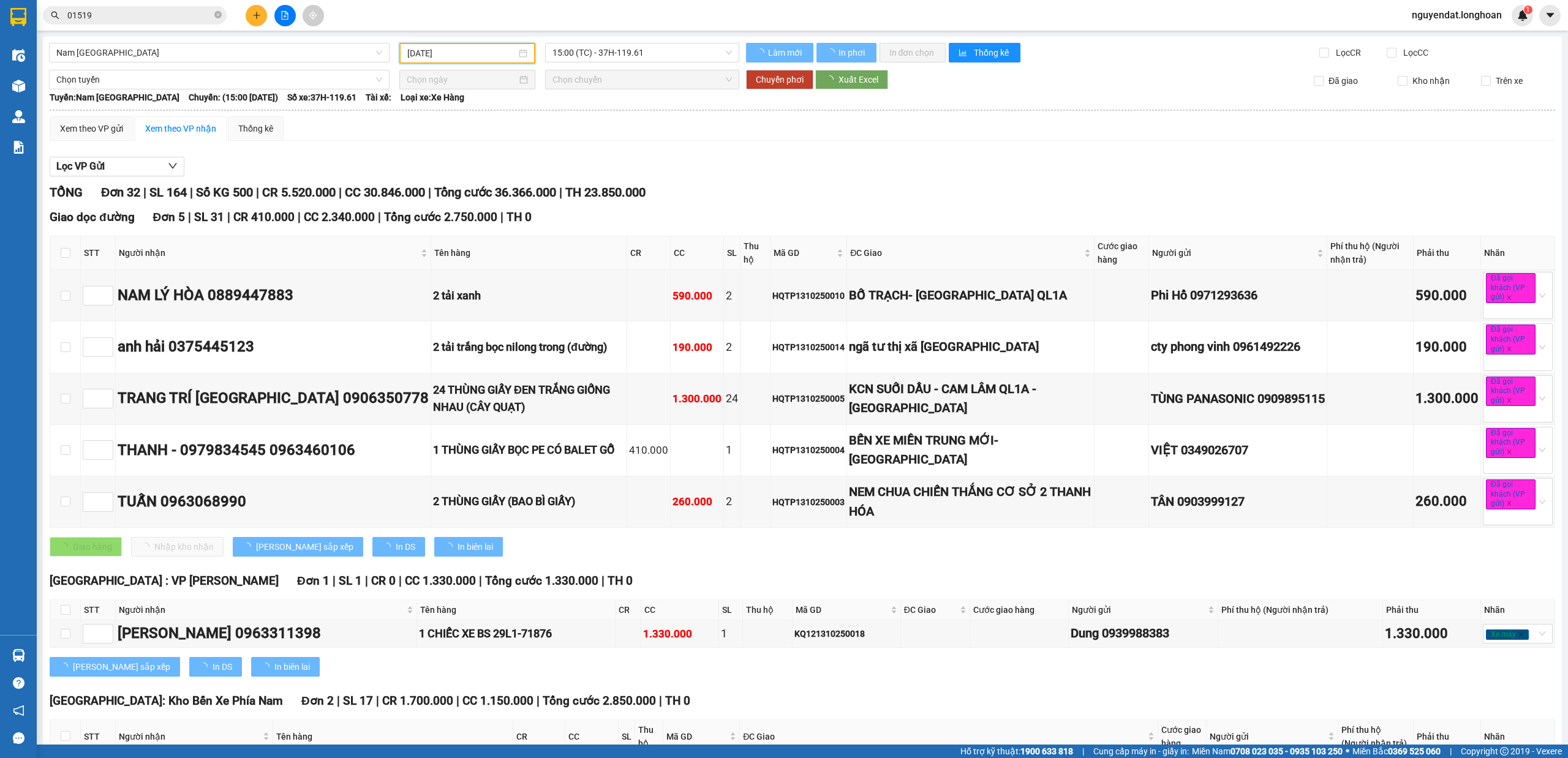
type input "[DATE]"
click at [660, 54] on span "15:00 (TC) - 37H-119.61" at bounding box center [643, 53] width 180 height 18
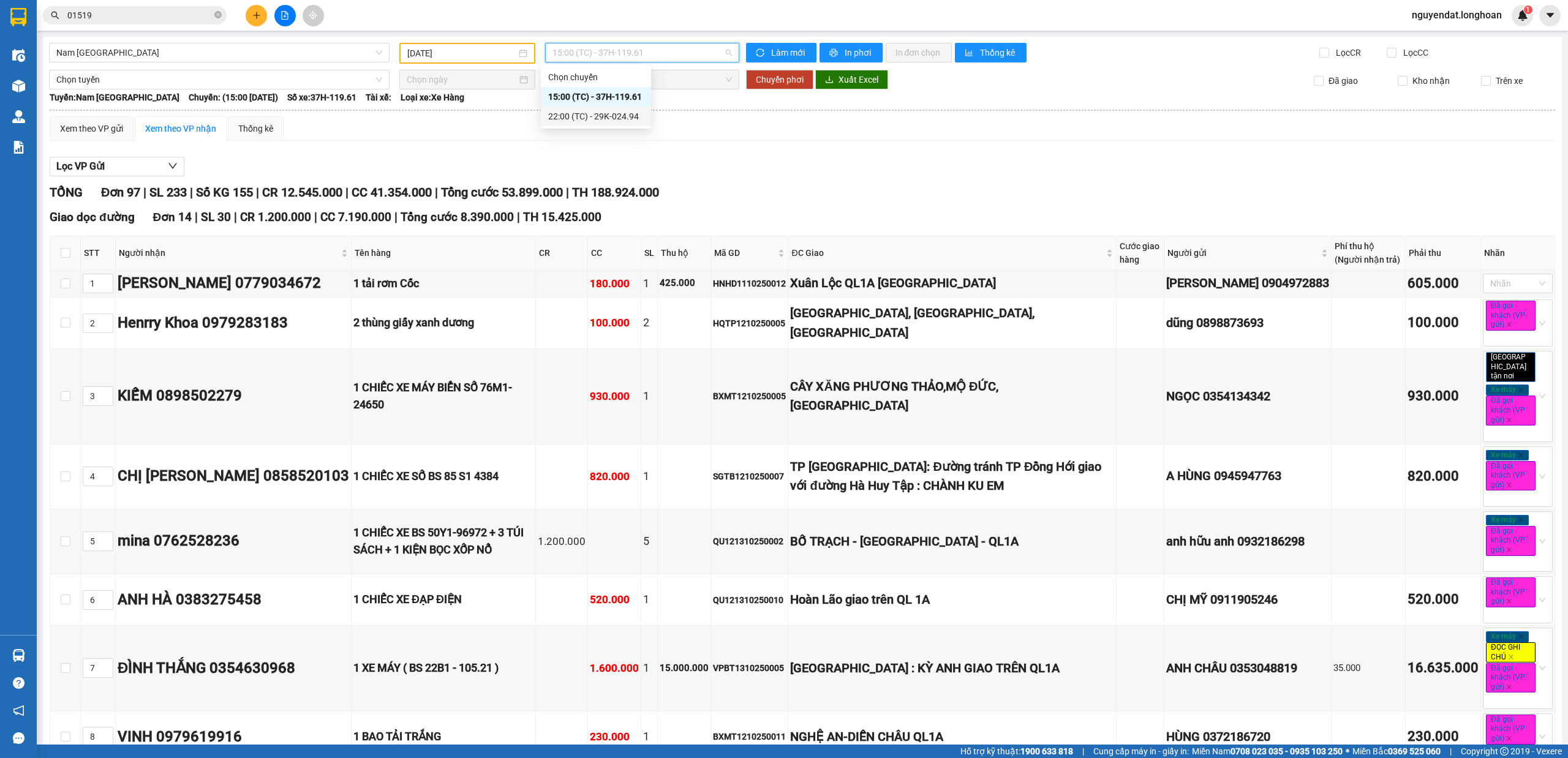
click at [628, 114] on div "22:00 (TC) - 29K-024.94" at bounding box center [595, 116] width 95 height 14
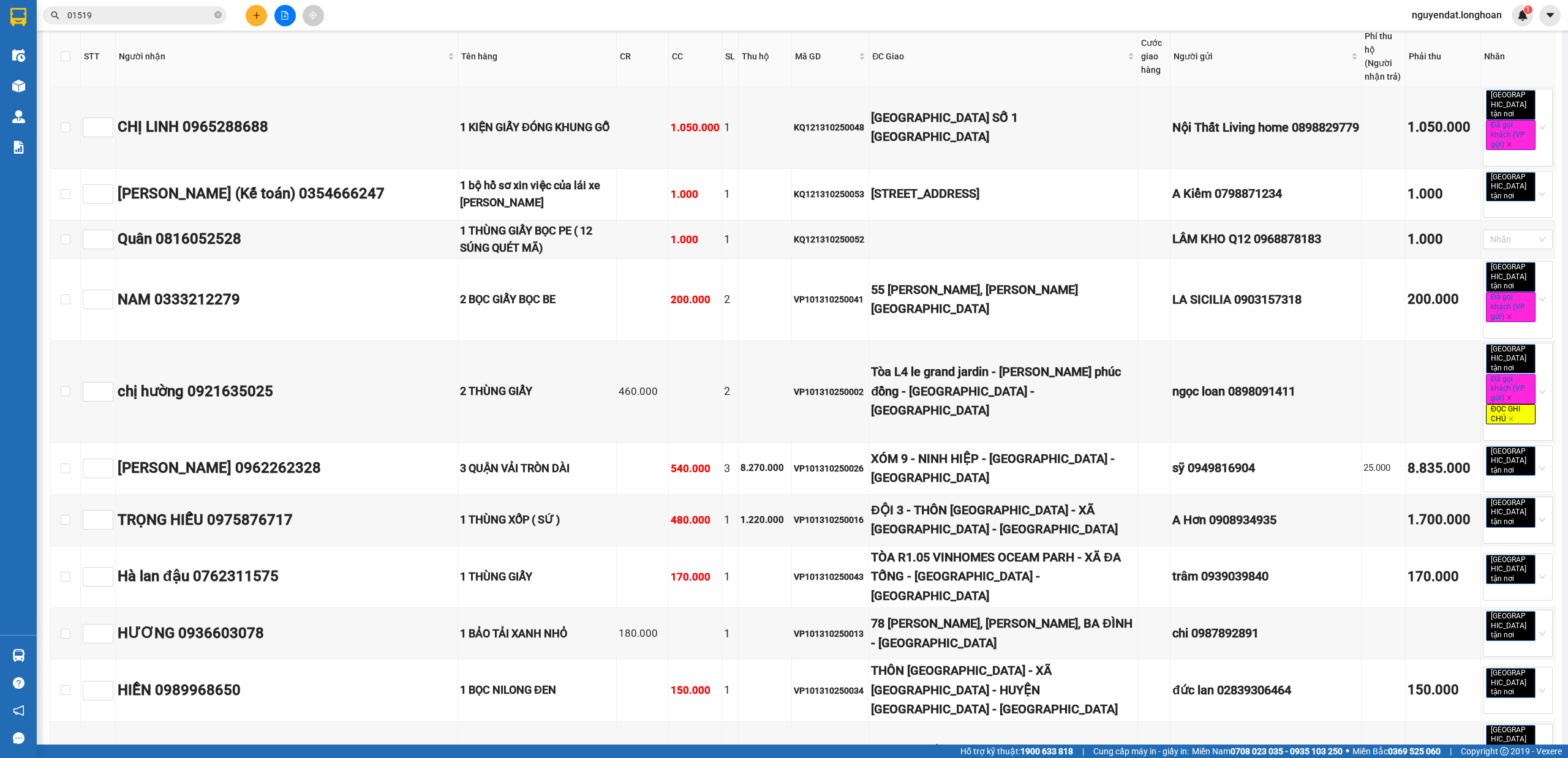
scroll to position [6231, 0]
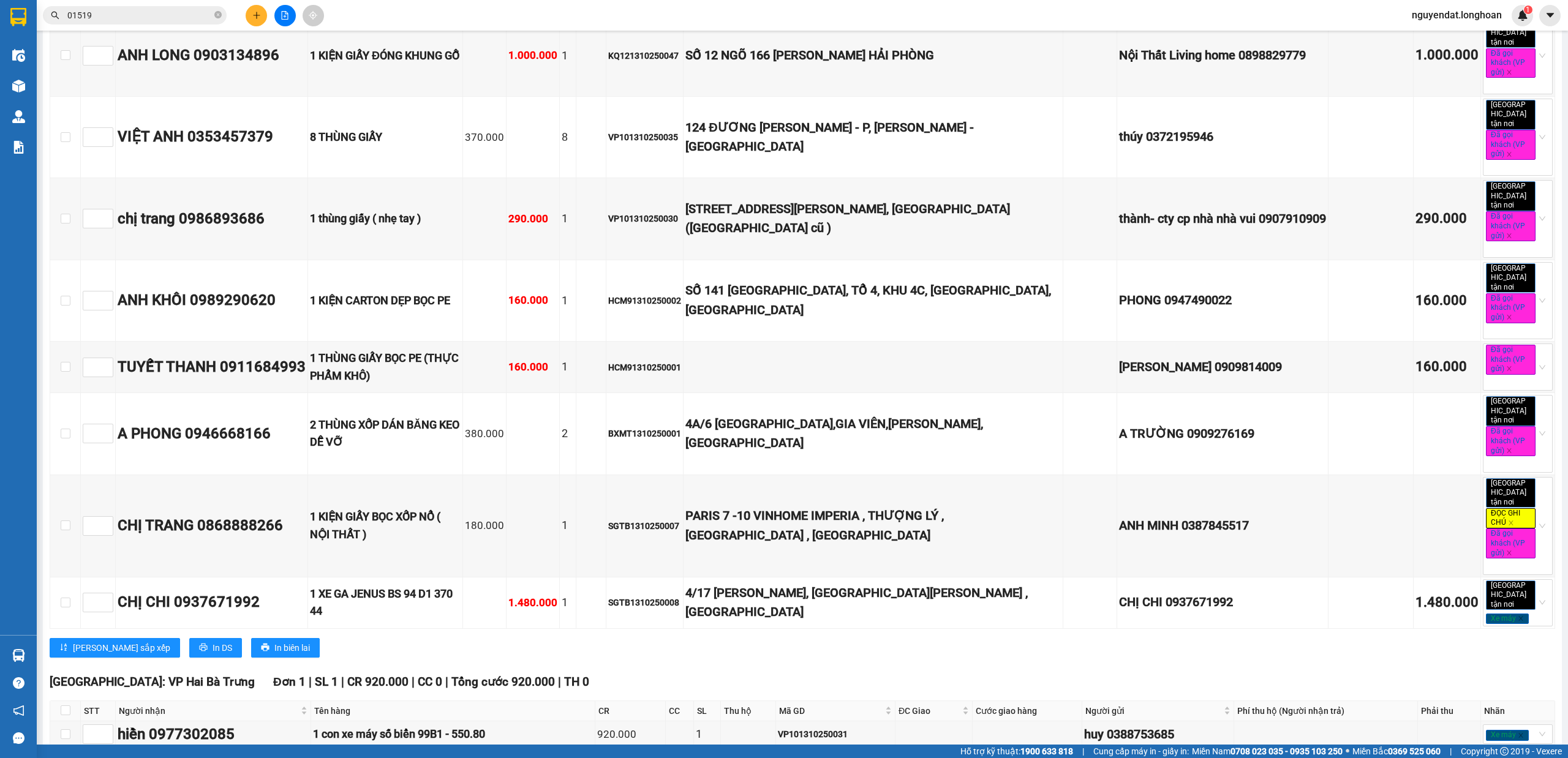
checkbox input "true"
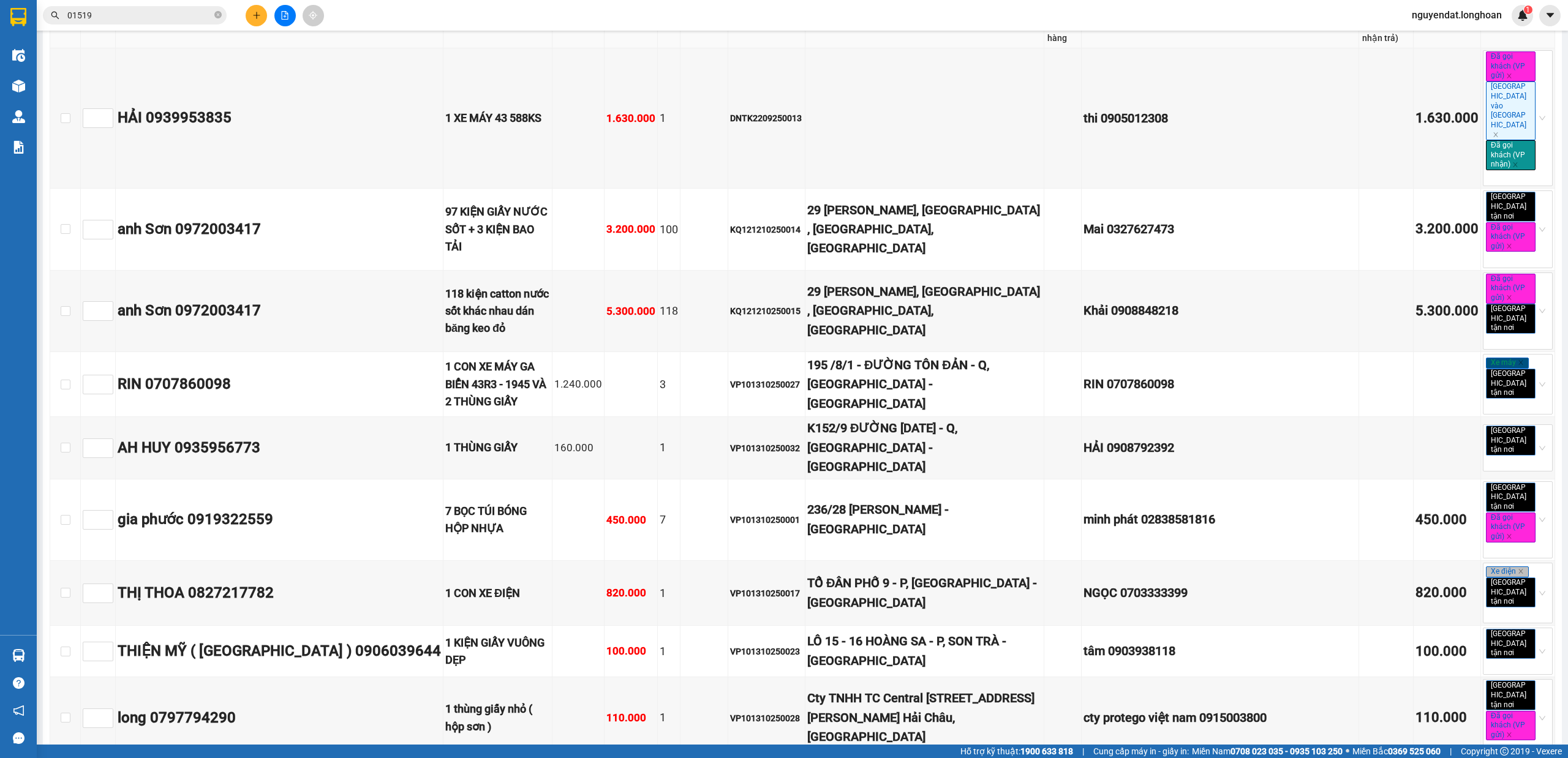
scroll to position [5006, 0]
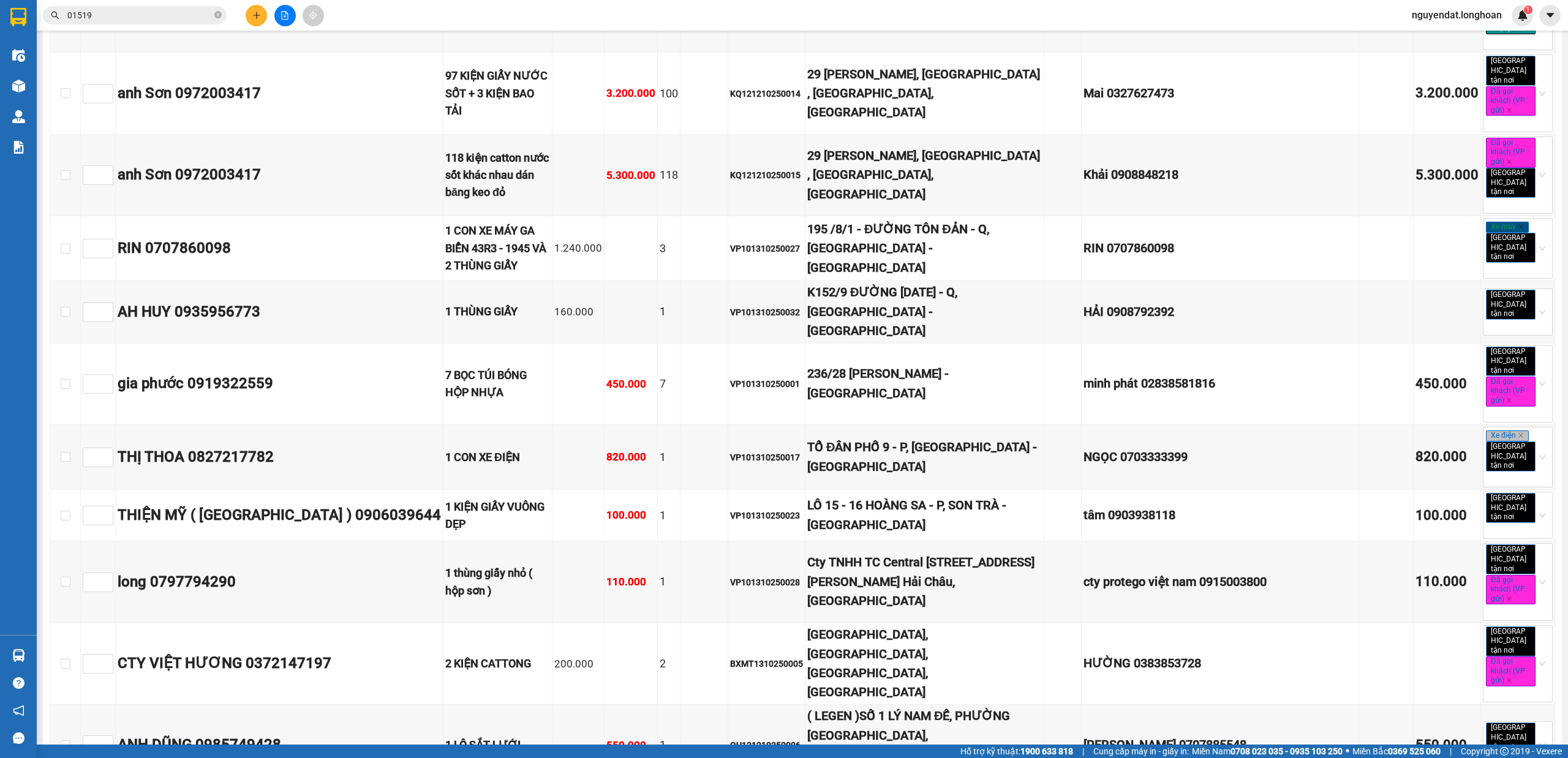
checkbox input "true"
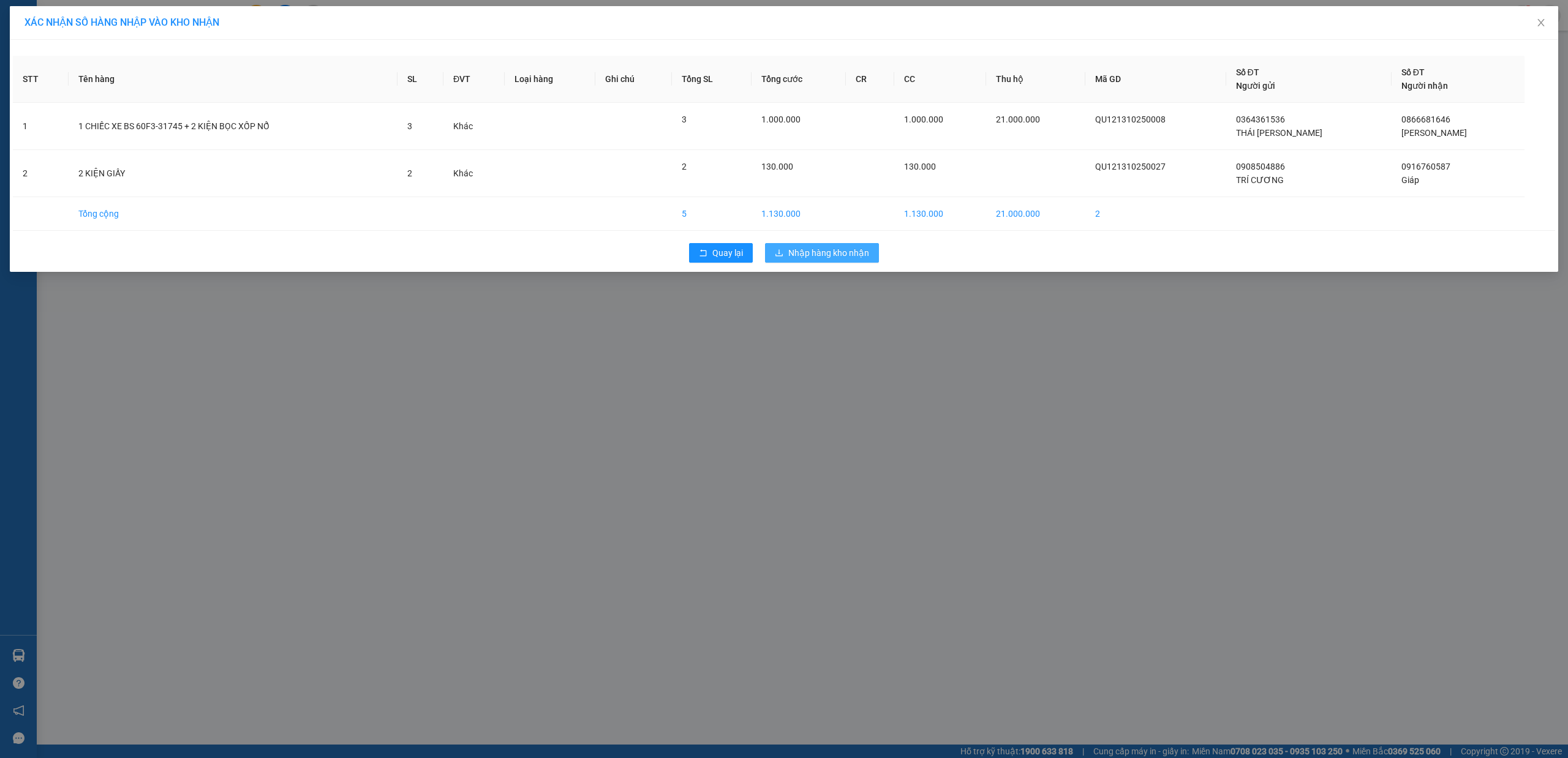
click at [839, 250] on span "Nhập hàng kho nhận" at bounding box center [829, 253] width 81 height 14
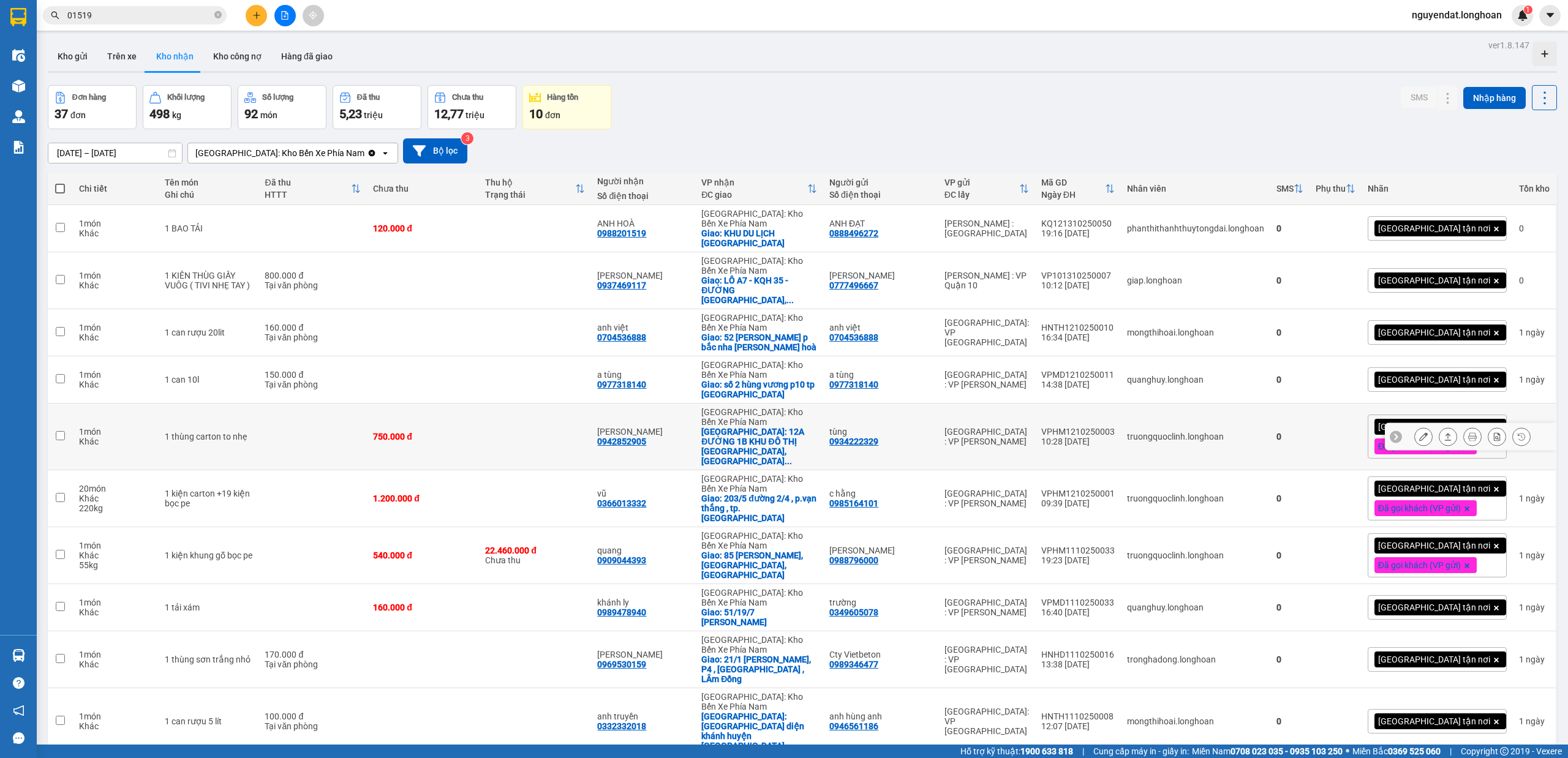
scroll to position [56, 0]
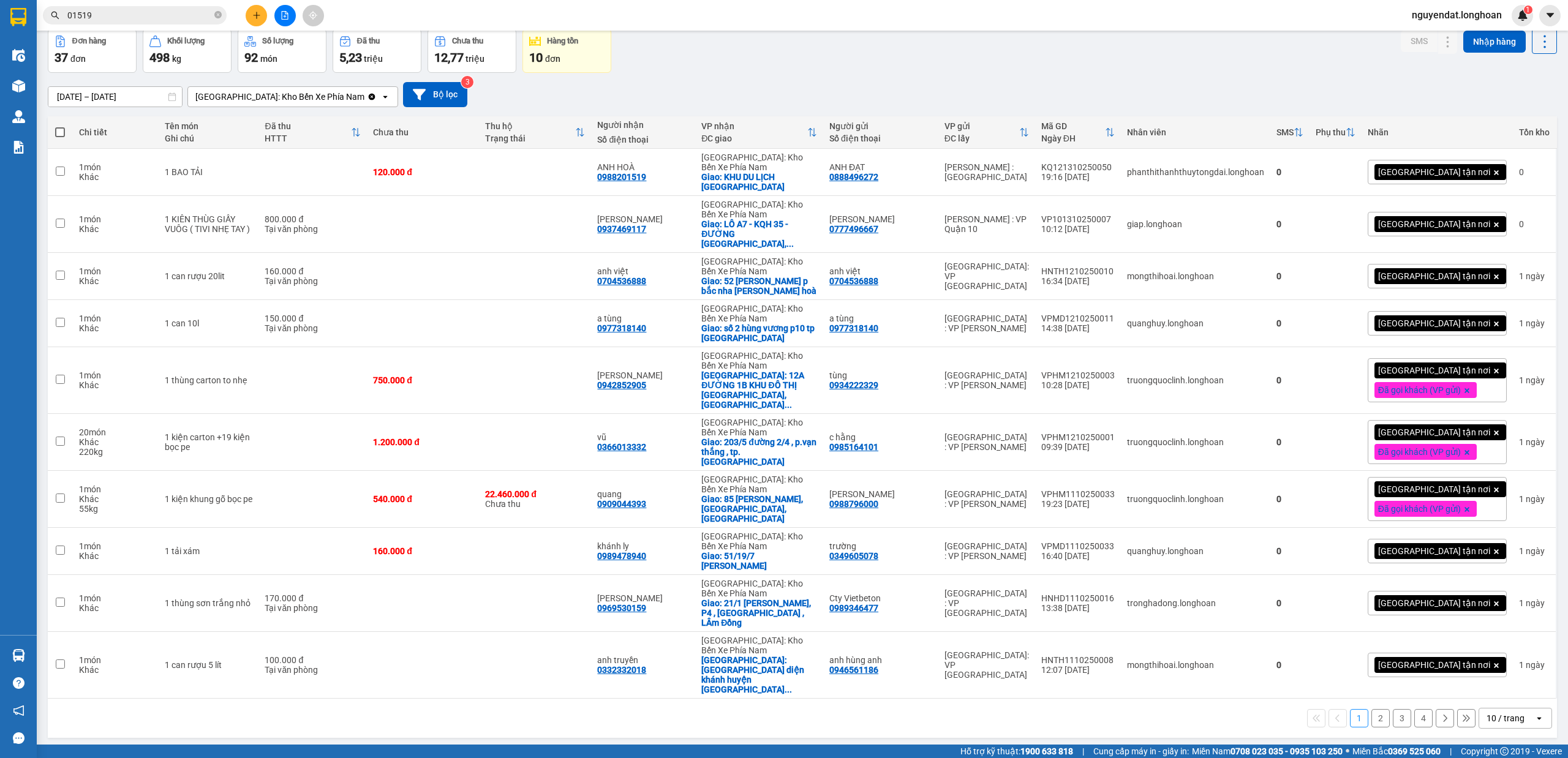
click at [1496, 712] on div "10 / trang" at bounding box center [1506, 718] width 38 height 12
click at [1498, 653] on span "100 / trang" at bounding box center [1498, 648] width 44 height 12
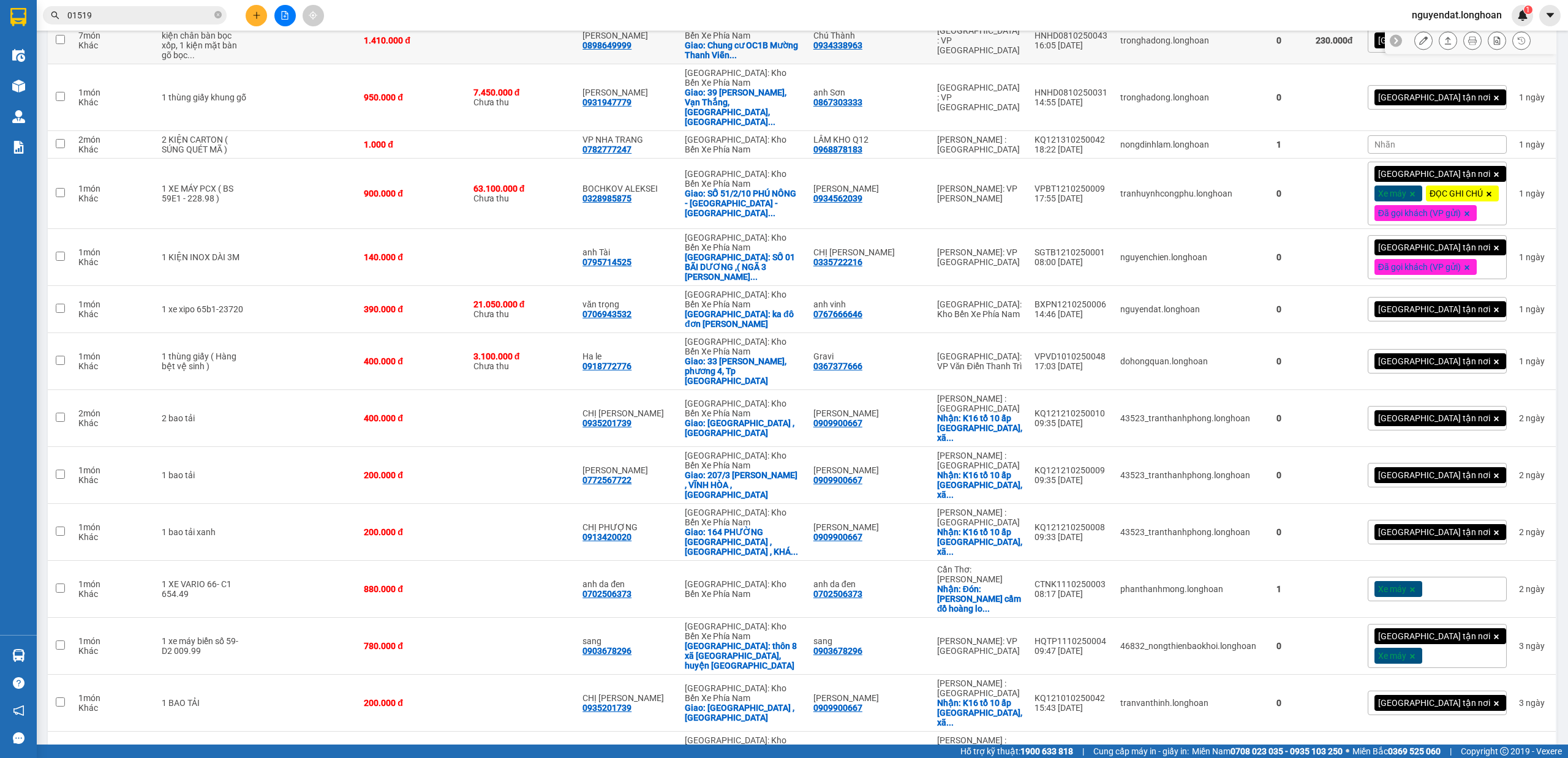
scroll to position [917, 0]
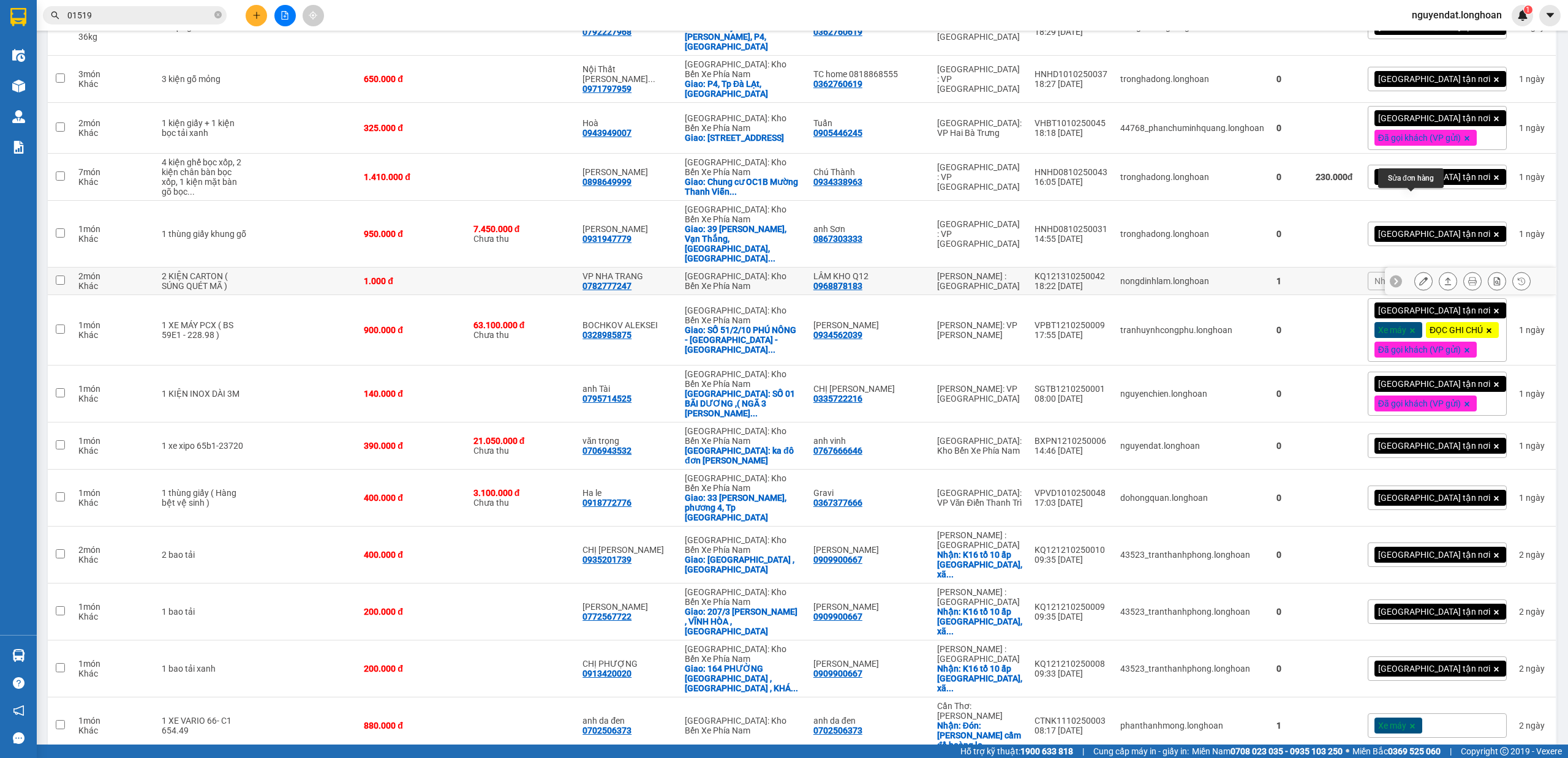
click at [1419, 277] on icon at bounding box center [1423, 280] width 9 height 9
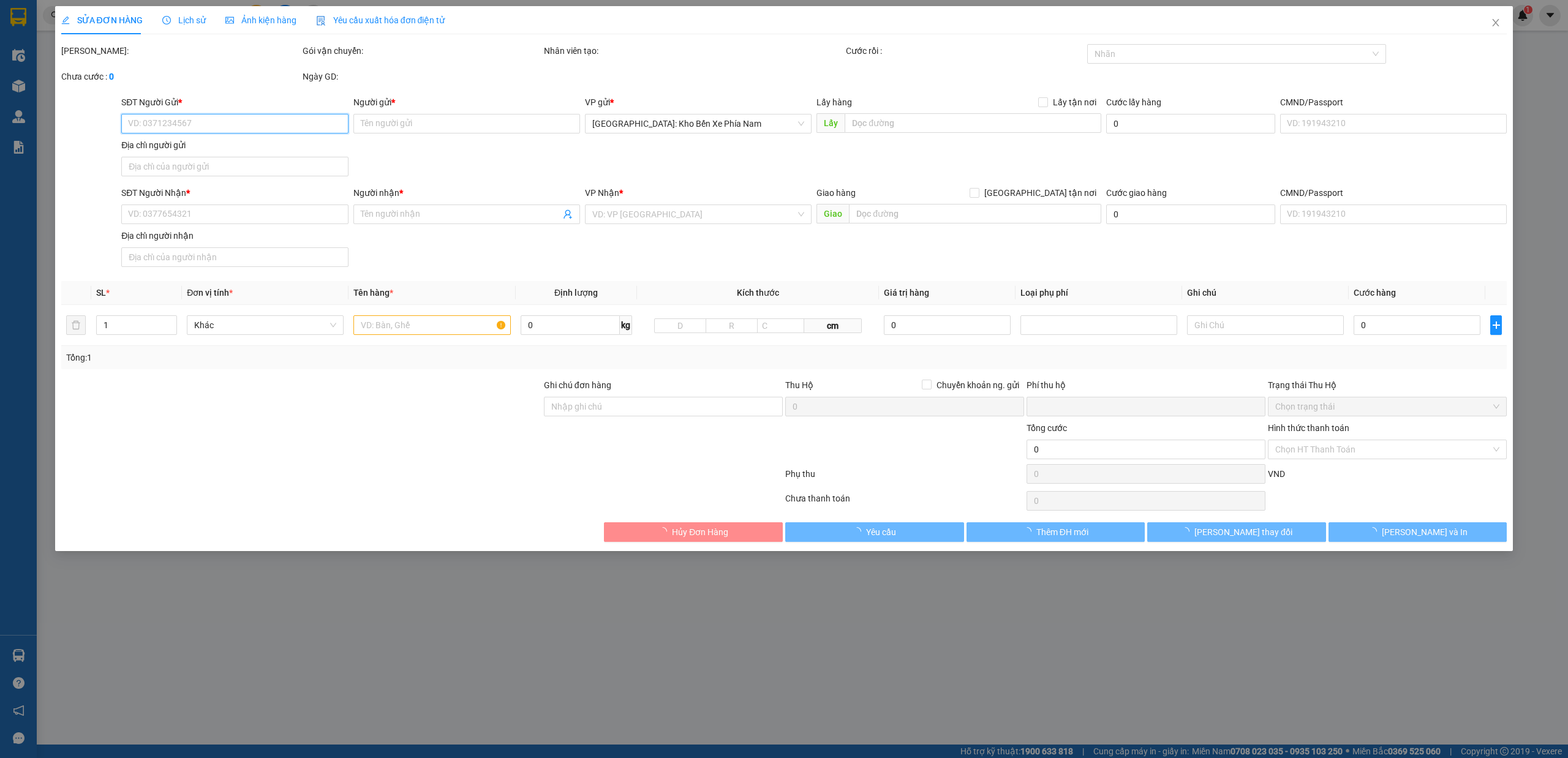
type input "0968878183"
type input "LÂM KHO Q12"
type input "0782777247"
type input "VP NHA TRANG"
type input "0"
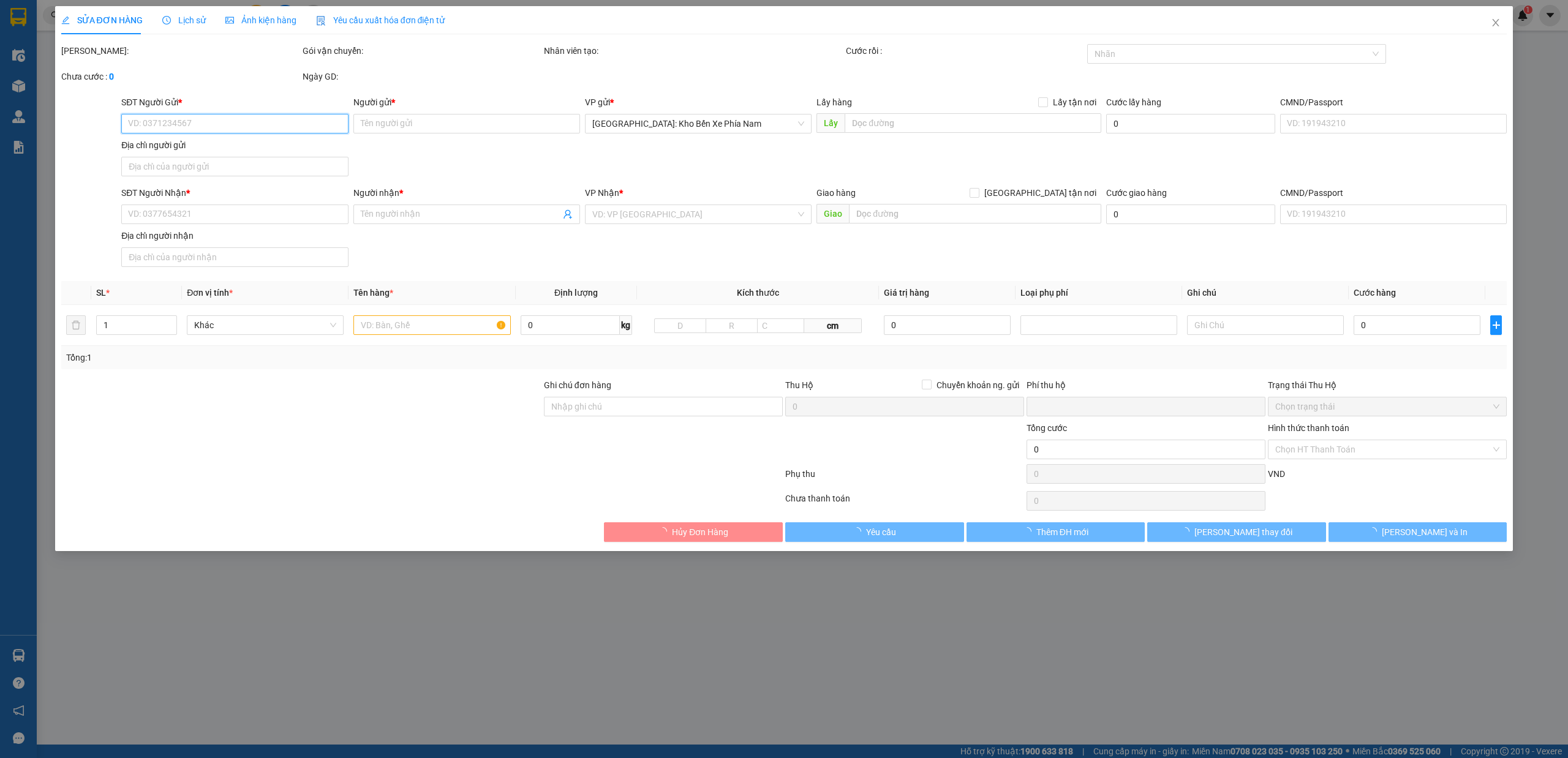
type input "1.000"
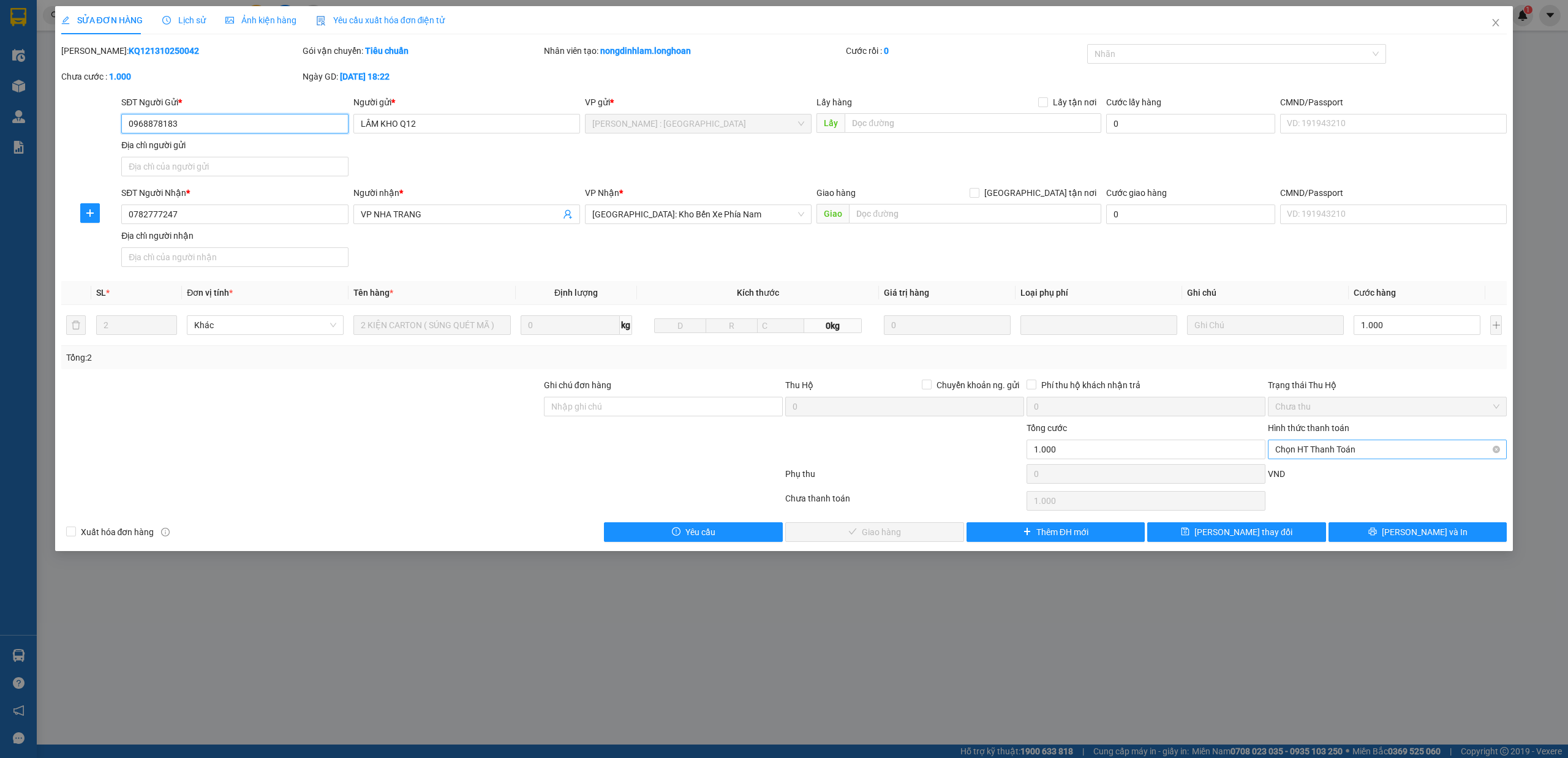
click at [1345, 453] on span "Chọn HT Thanh Toán" at bounding box center [1387, 449] width 224 height 18
click at [1333, 470] on div "Tại văn phòng" at bounding box center [1387, 476] width 224 height 14
type input "0"
click at [915, 535] on button "[PERSON_NAME] và Giao hàng" at bounding box center [875, 532] width 179 height 20
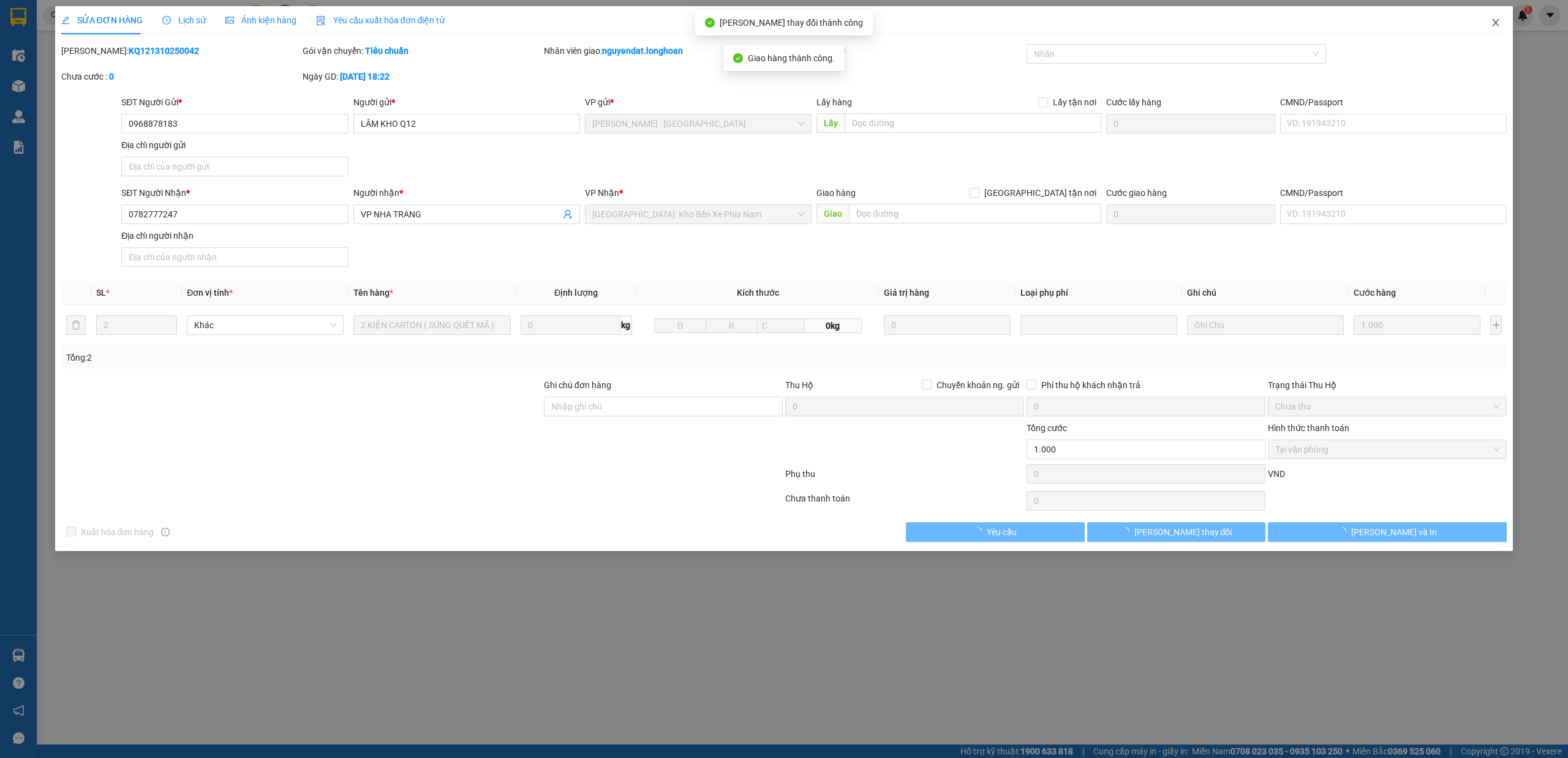
click at [1500, 23] on icon "close" at bounding box center [1496, 22] width 10 height 10
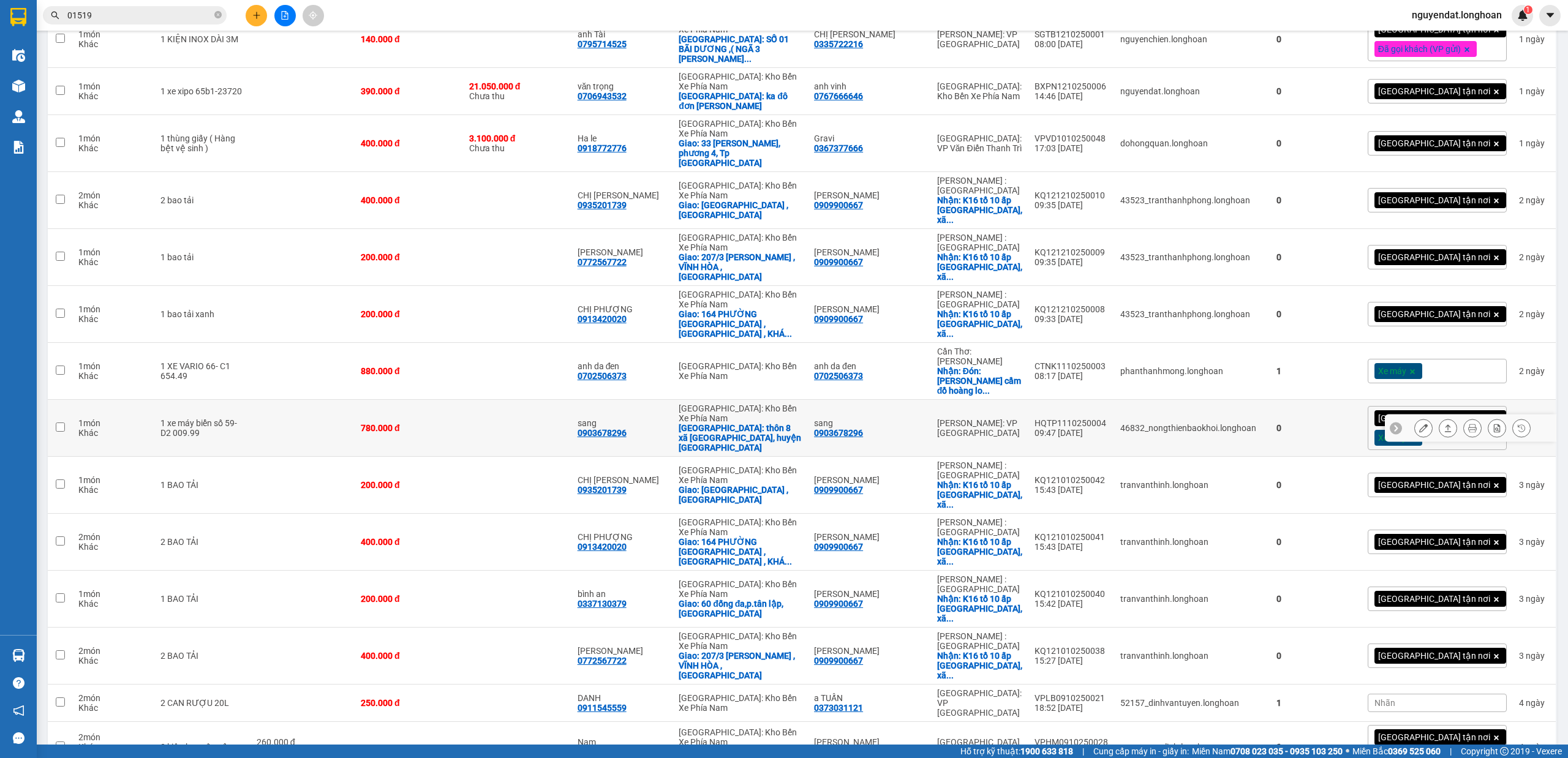
scroll to position [1311, 0]
